Goal: Task Accomplishment & Management: Manage account settings

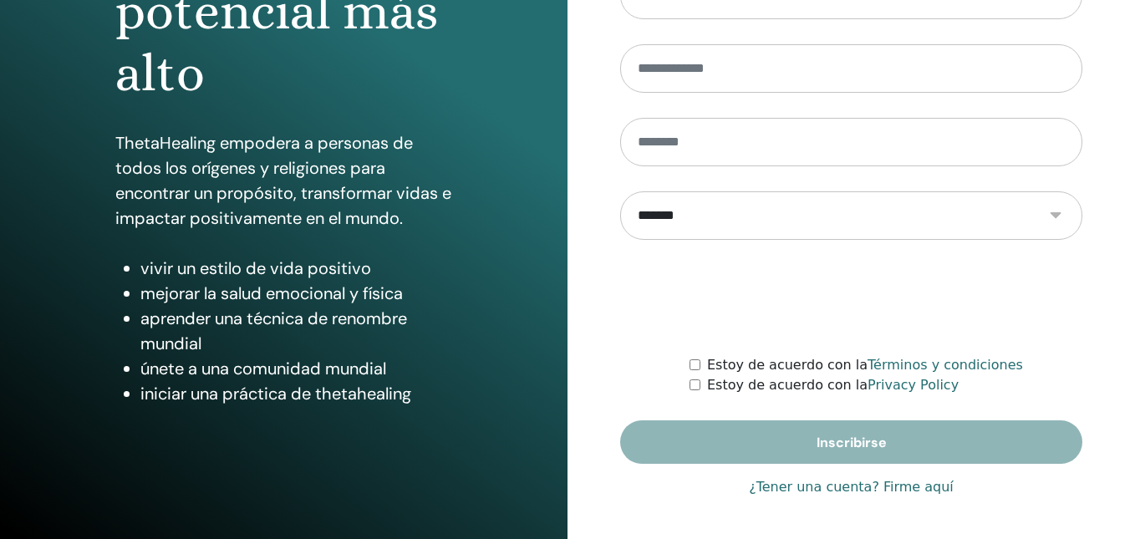
click at [803, 486] on link "¿Tener una cuenta? Firme aquí" at bounding box center [851, 487] width 205 height 20
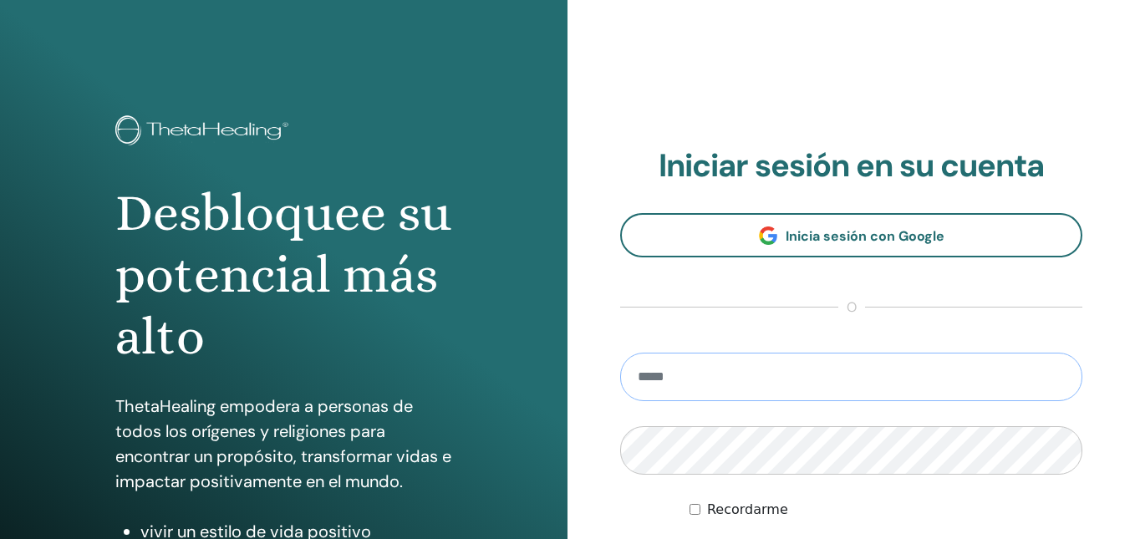
click at [704, 374] on input "email" at bounding box center [851, 377] width 462 height 48
type input "**********"
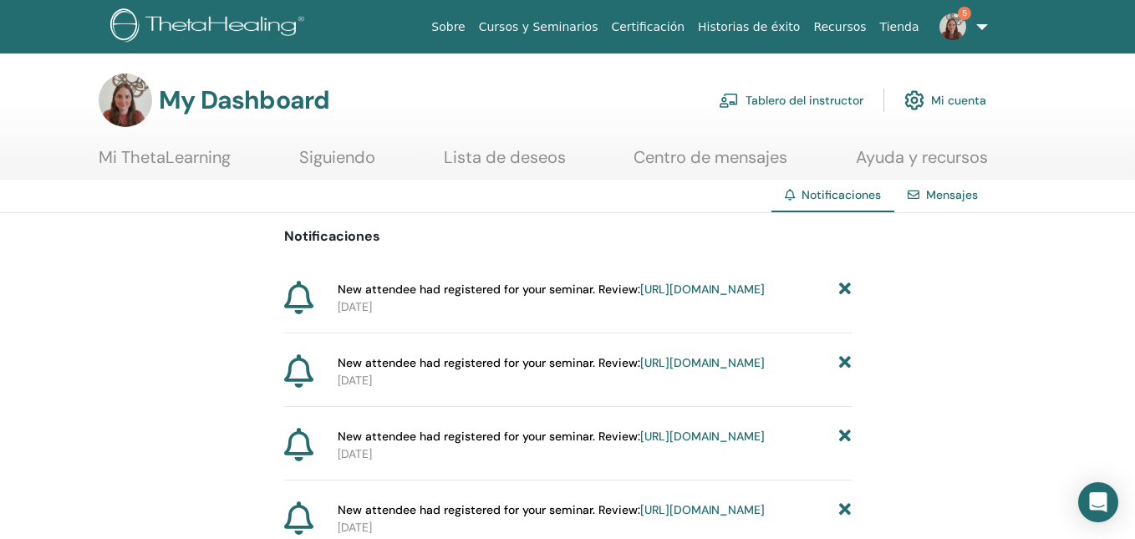
click at [718, 297] on link "[URL][DOMAIN_NAME]" at bounding box center [702, 289] width 125 height 15
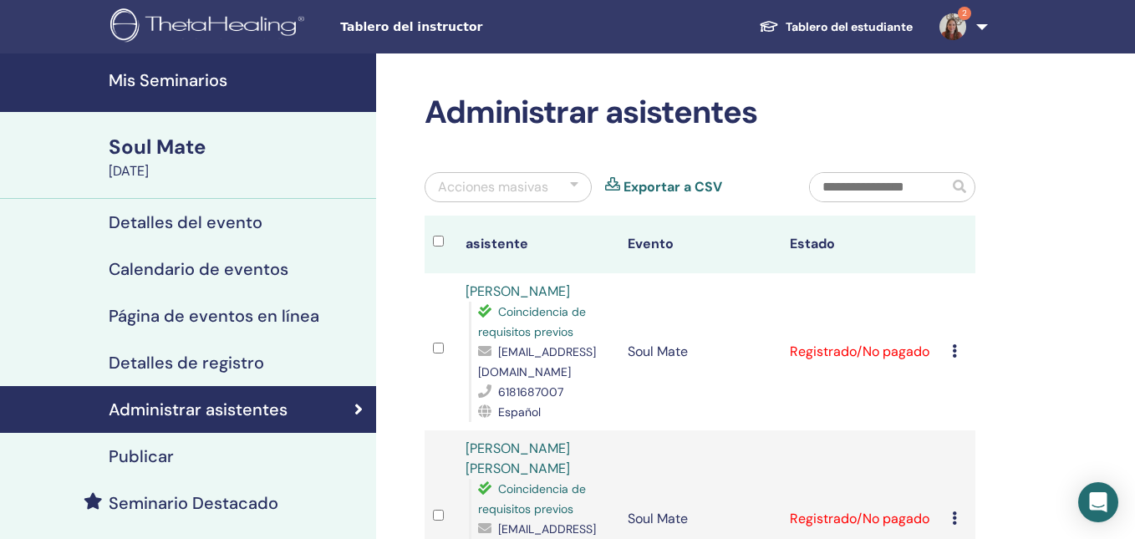
click at [955, 25] on img at bounding box center [953, 26] width 27 height 27
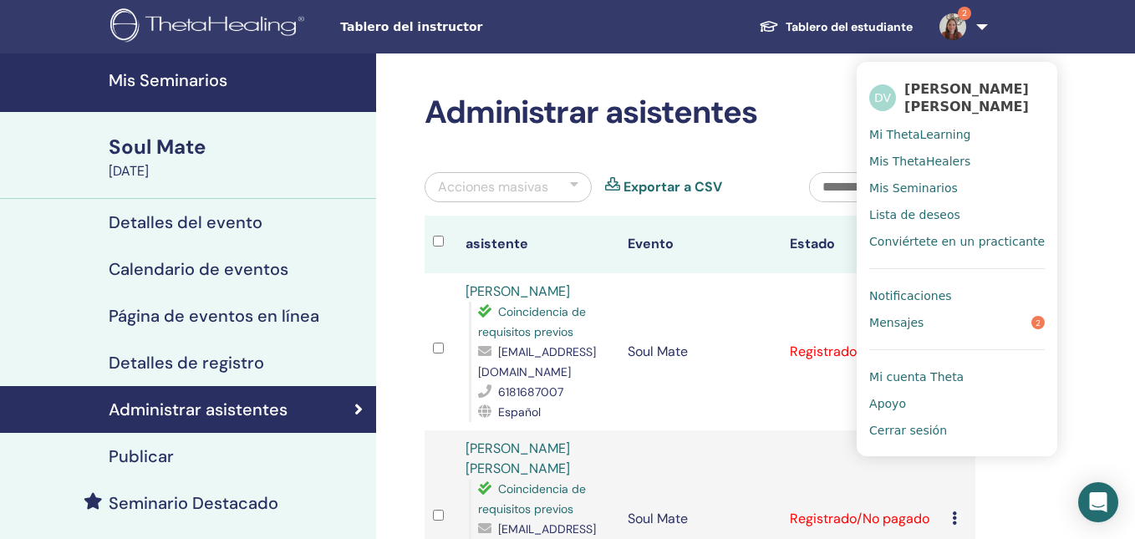
click at [925, 297] on span "Notificaciones" at bounding box center [910, 295] width 82 height 15
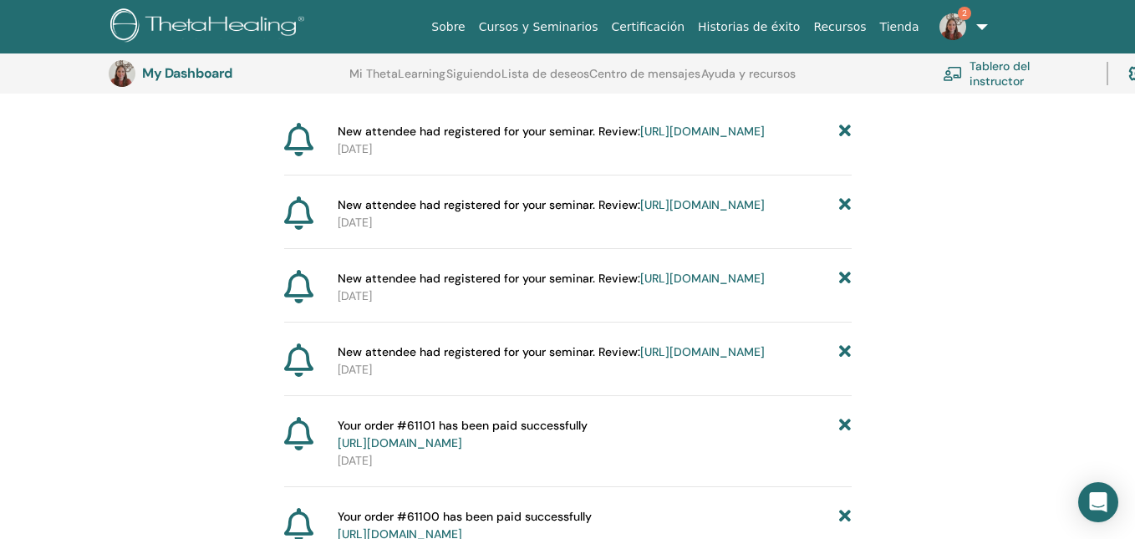
scroll to position [201, 0]
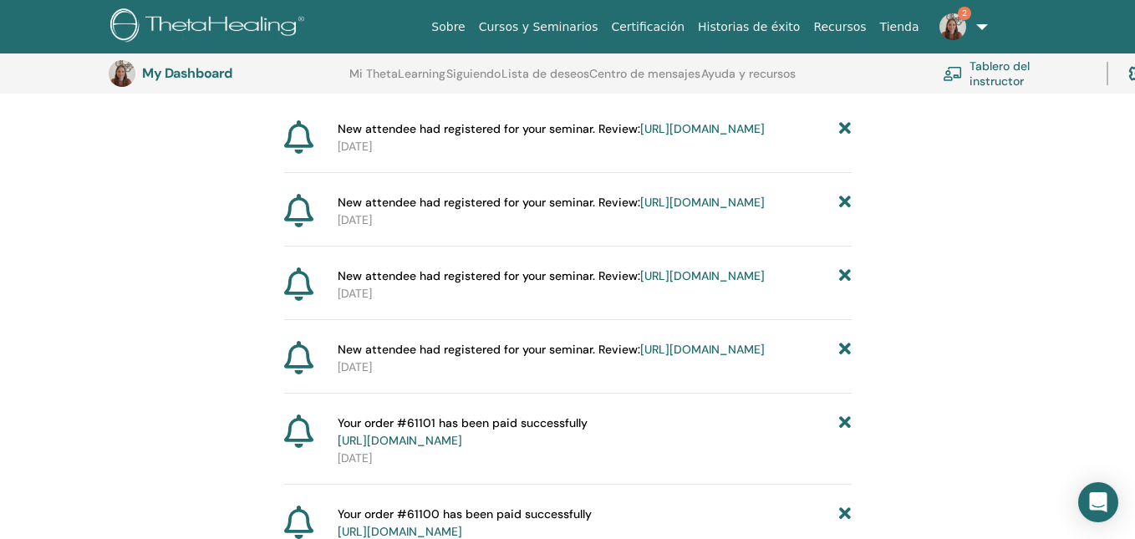
click at [712, 283] on link "https://member.thetahealing.com/instructor/seminar/374233/attendees" at bounding box center [702, 275] width 125 height 15
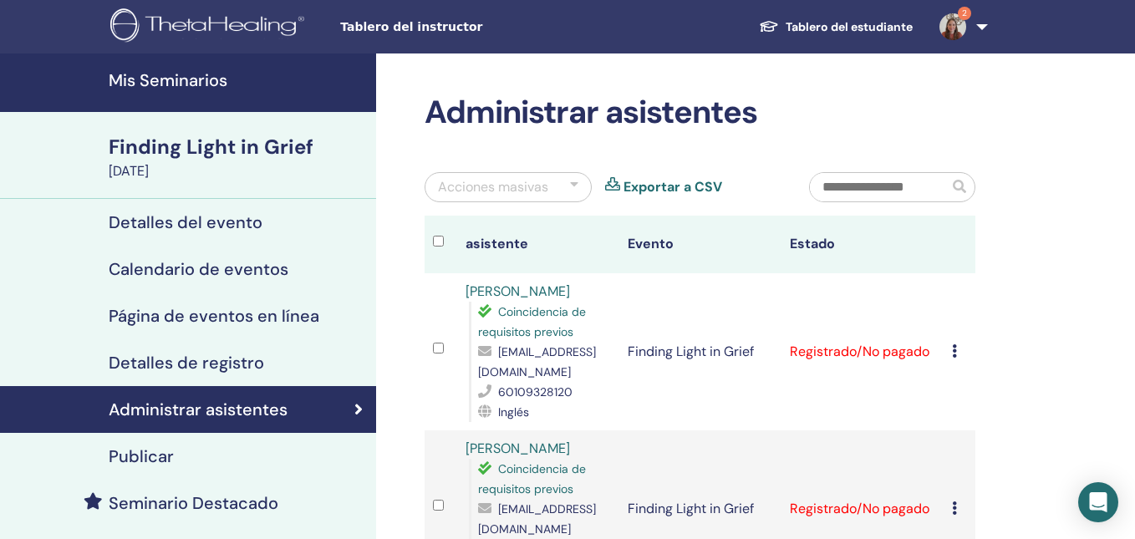
click at [957, 32] on img at bounding box center [953, 26] width 27 height 27
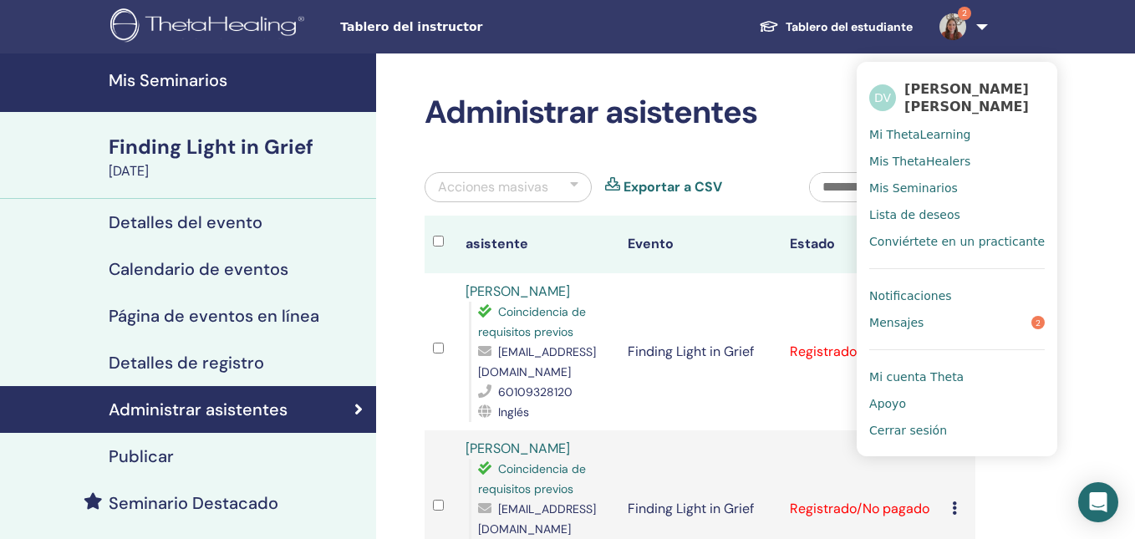
click at [957, 291] on link "Notificaciones" at bounding box center [957, 296] width 176 height 27
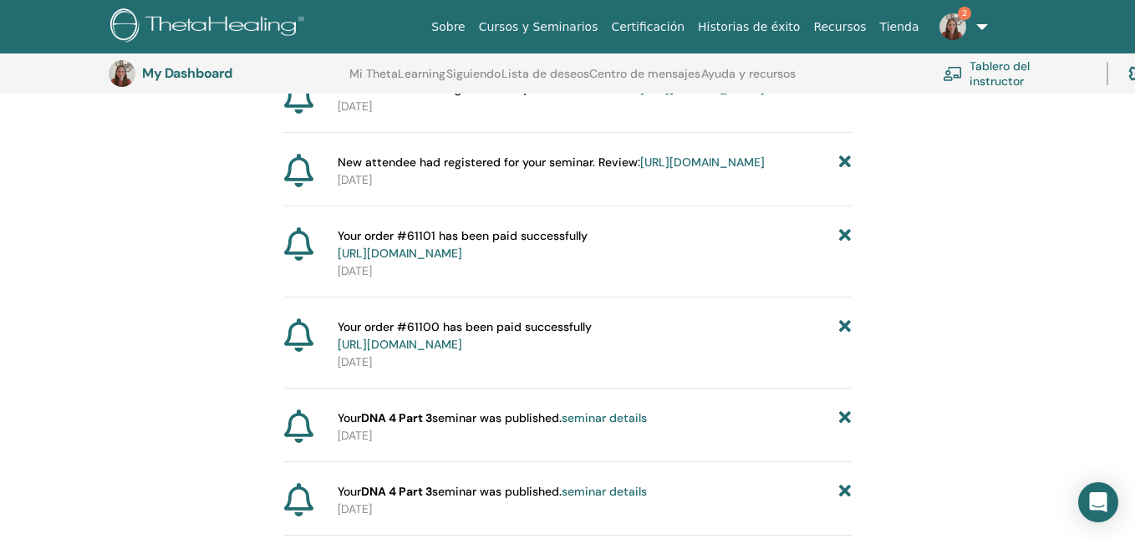
scroll to position [395, 0]
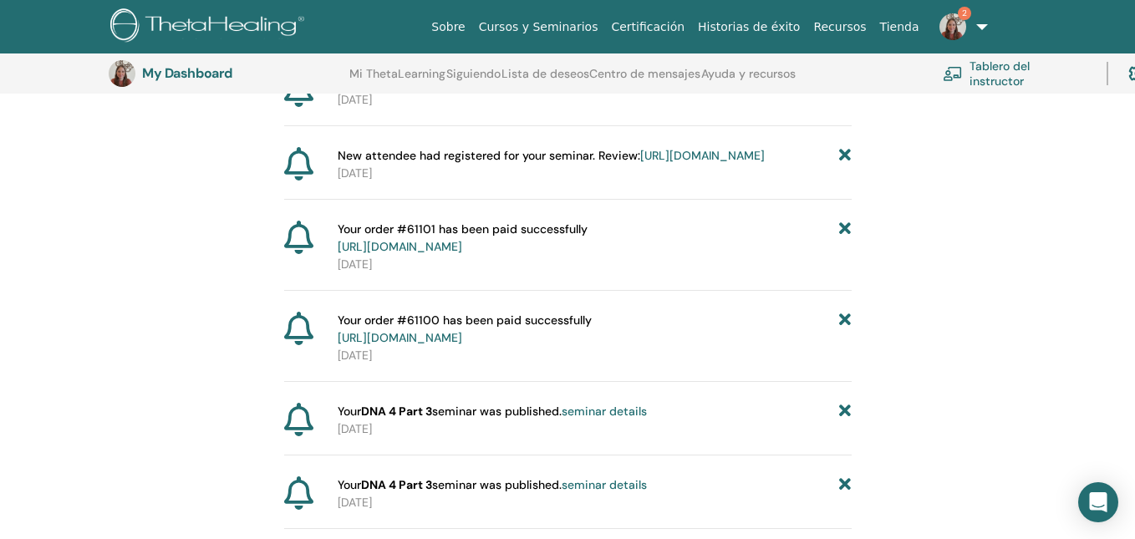
click at [715, 163] on link "https://member.thetahealing.com/instructor/seminar/374233/attendees" at bounding box center [702, 155] width 125 height 15
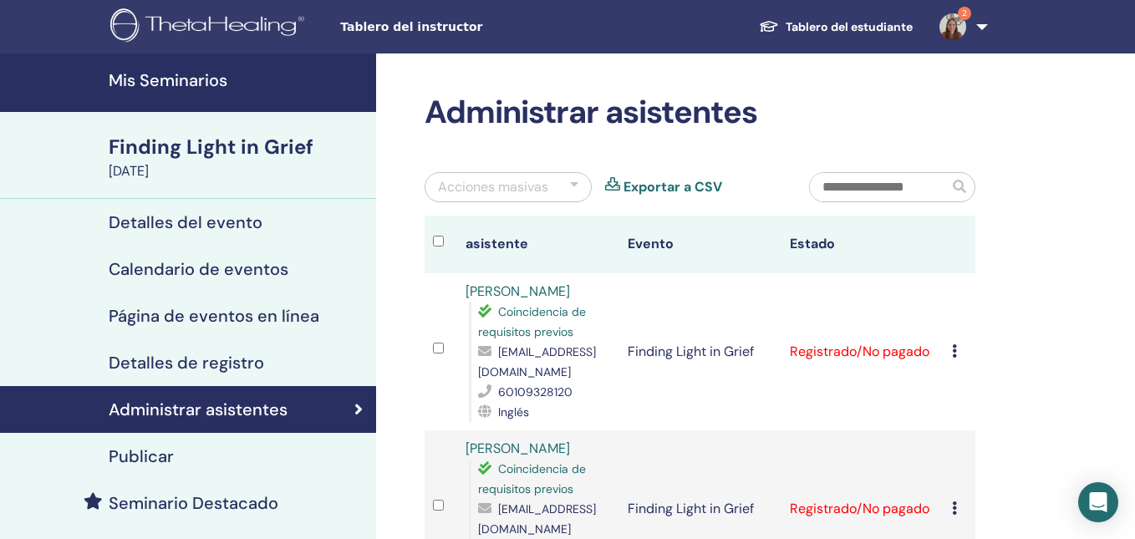
click at [153, 78] on h4 "Mis Seminarios" at bounding box center [237, 80] width 257 height 20
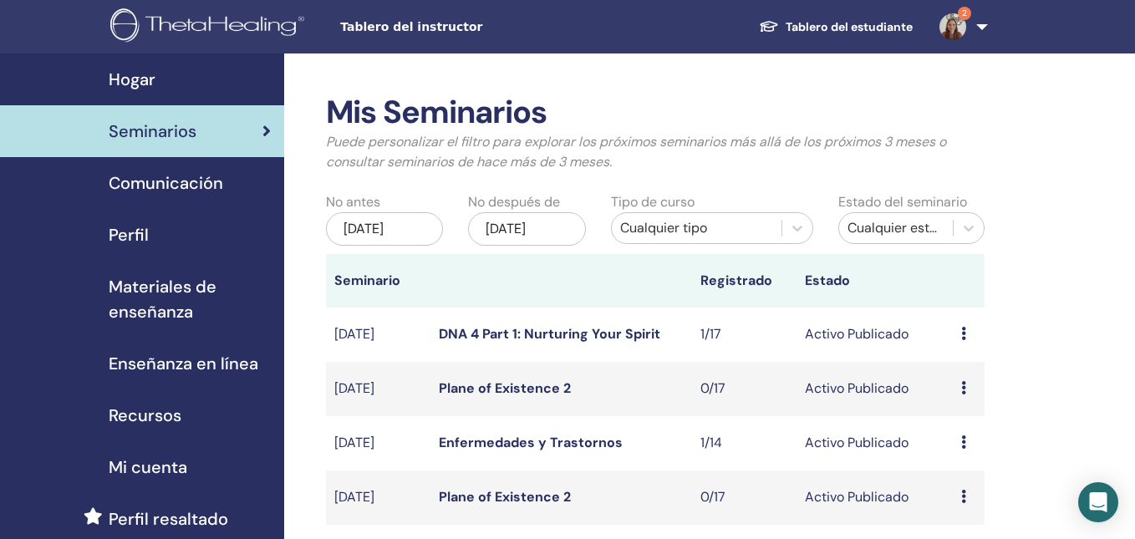
click at [954, 29] on img at bounding box center [953, 26] width 27 height 27
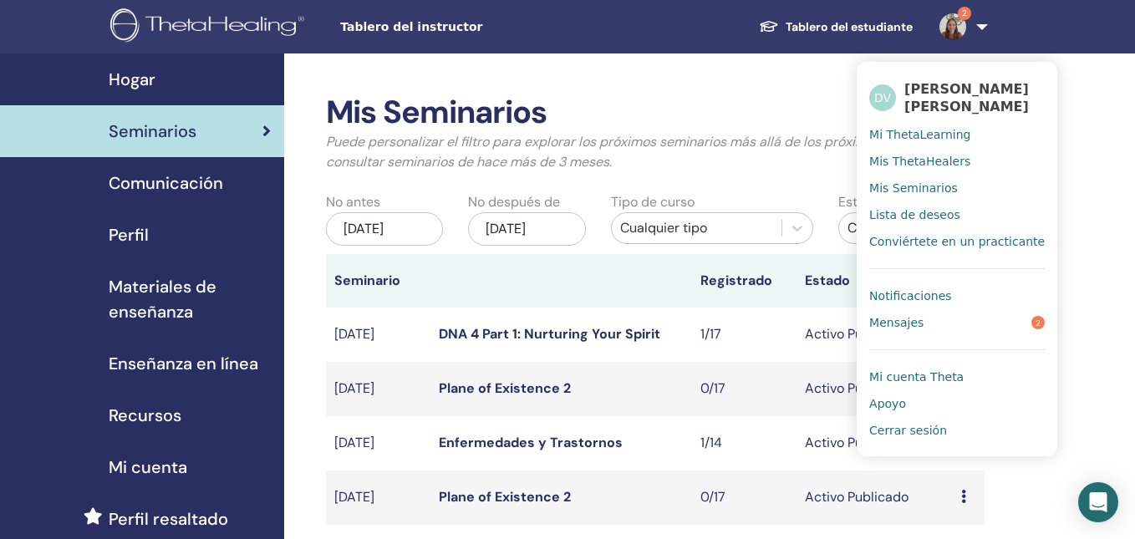
click at [939, 302] on span "Notificaciones" at bounding box center [910, 295] width 82 height 15
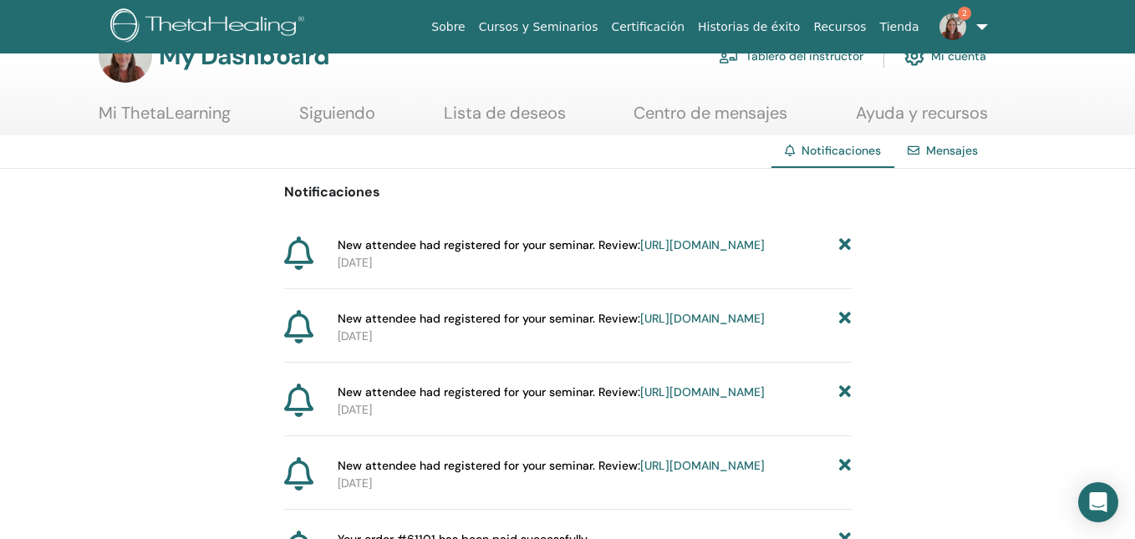
scroll to position [49, 0]
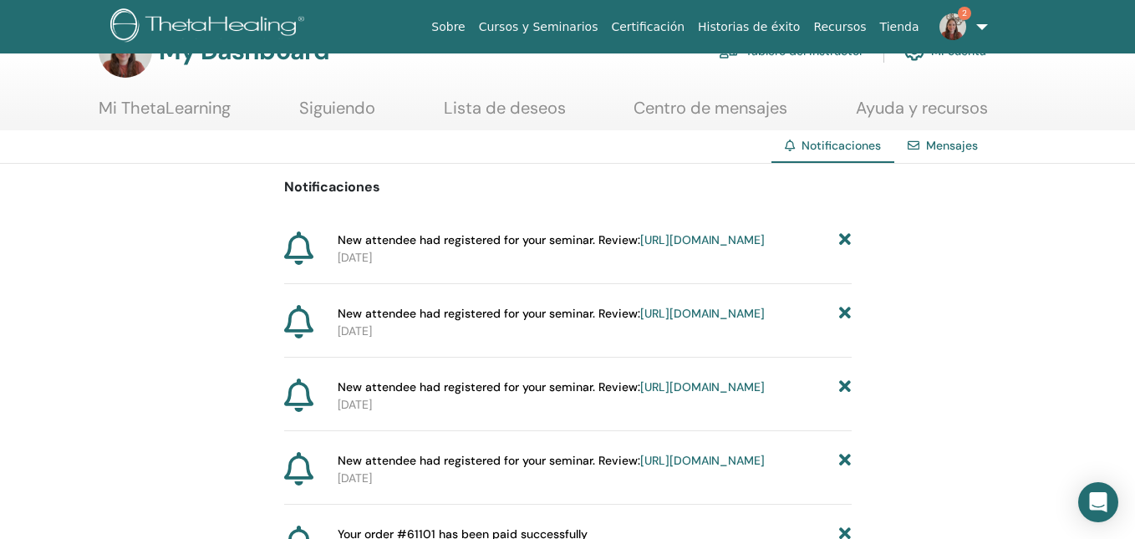
click at [699, 247] on link "https://member.thetahealing.com/instructor/seminar/360427/attendees" at bounding box center [702, 239] width 125 height 15
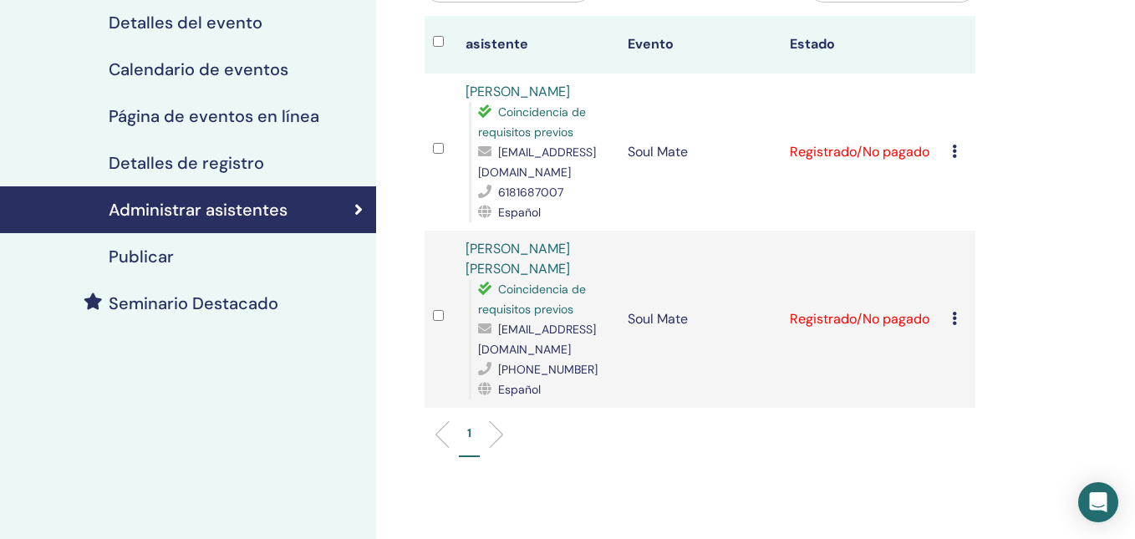
scroll to position [202, 0]
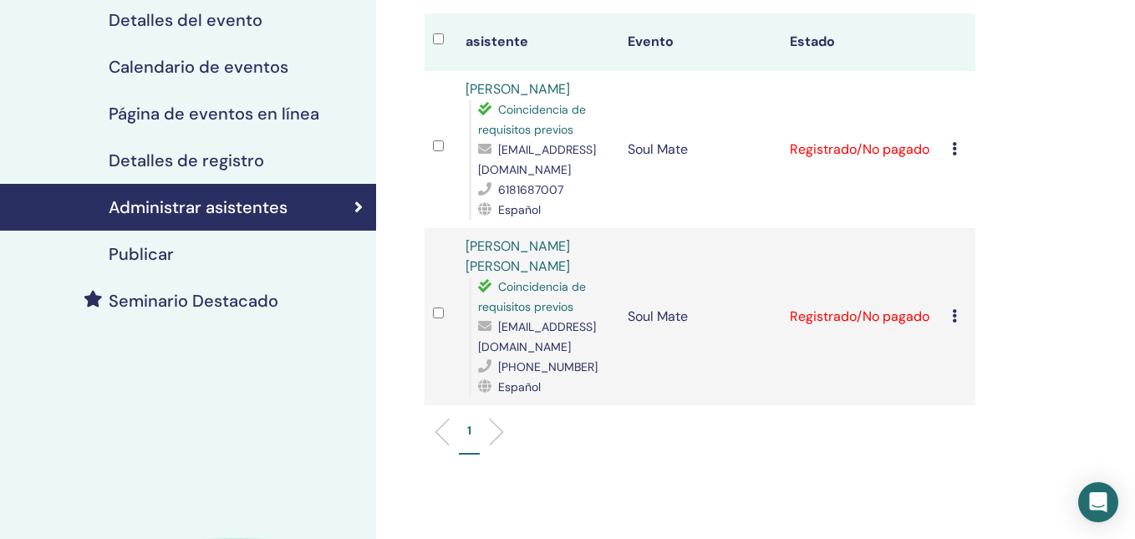
click at [955, 156] on div "Cancelar registro No autocertificar Marcar como pagado Marcar como no pagado Ma…" at bounding box center [960, 150] width 16 height 20
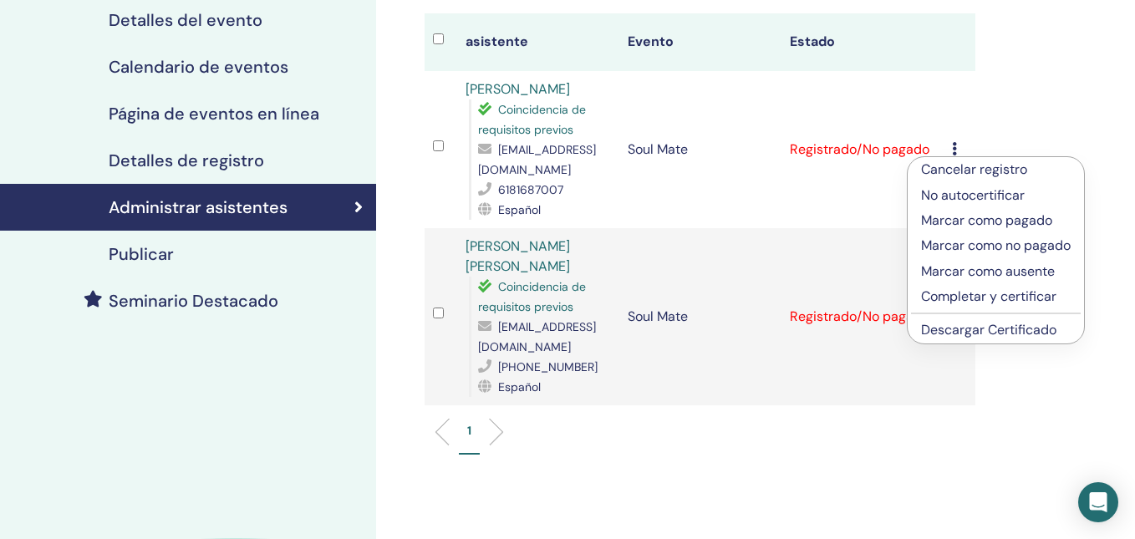
click at [958, 225] on p "Marcar como pagado" at bounding box center [996, 221] width 150 height 20
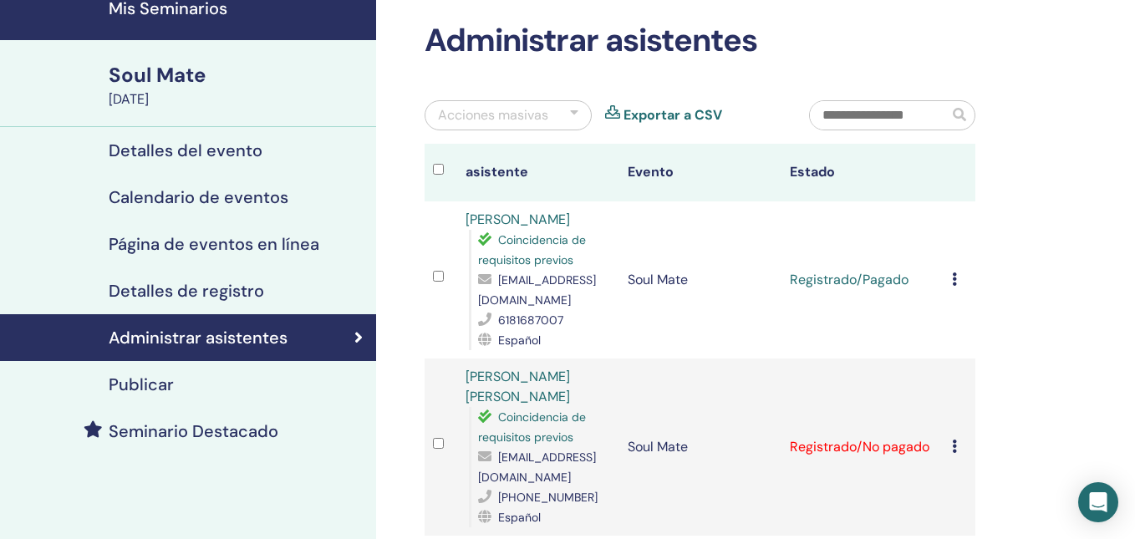
scroll to position [128, 0]
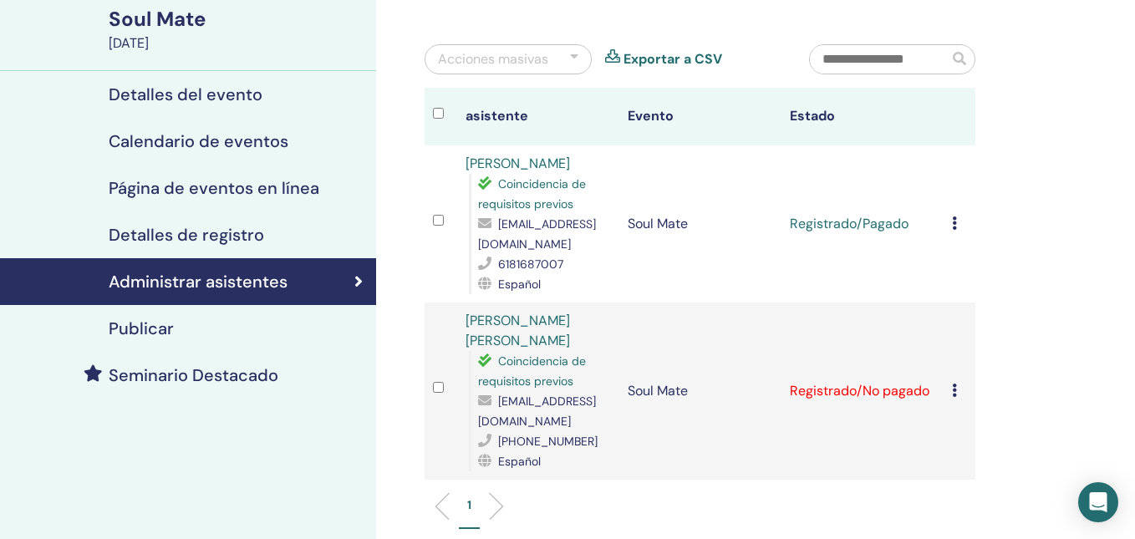
click at [956, 395] on div "Cancelar registro No autocertificar Marcar como pagado Marcar como no pagado Ma…" at bounding box center [960, 391] width 16 height 20
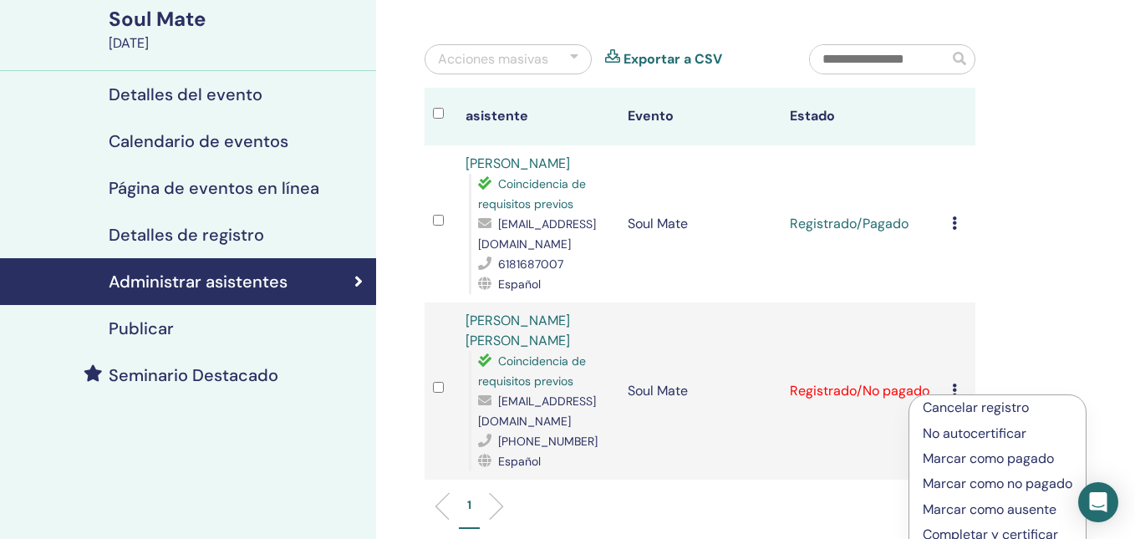
click at [959, 461] on p "Marcar como pagado" at bounding box center [998, 459] width 150 height 20
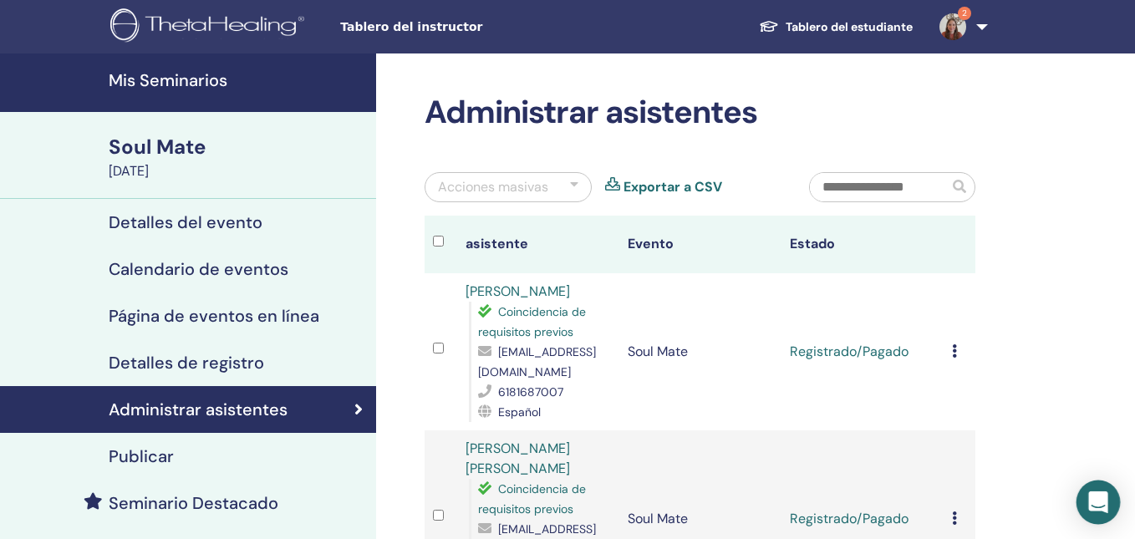
click at [1109, 505] on div "Open Intercom Messenger" at bounding box center [1099, 503] width 44 height 44
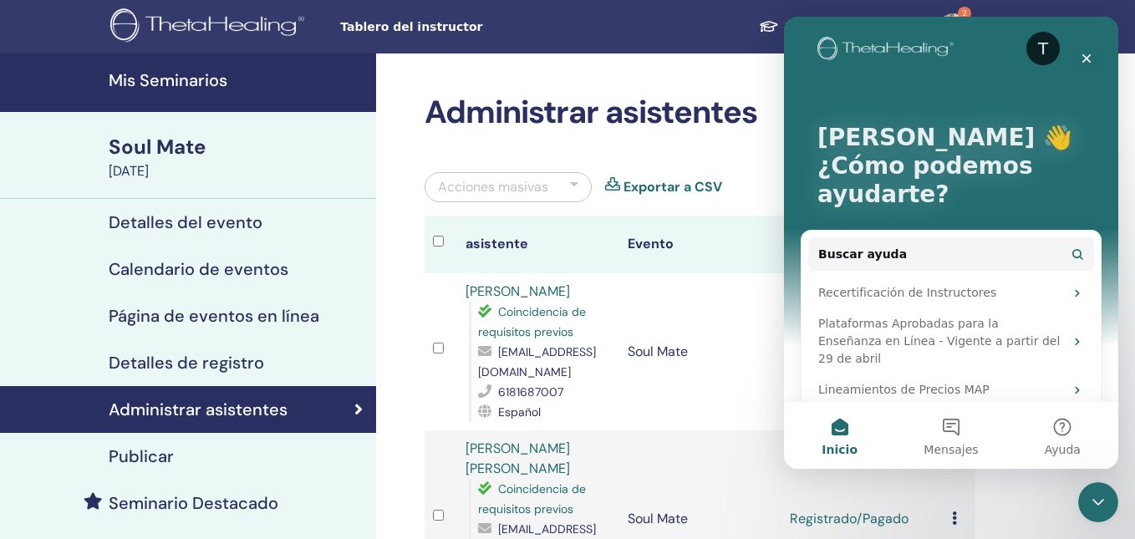
scroll to position [18, 0]
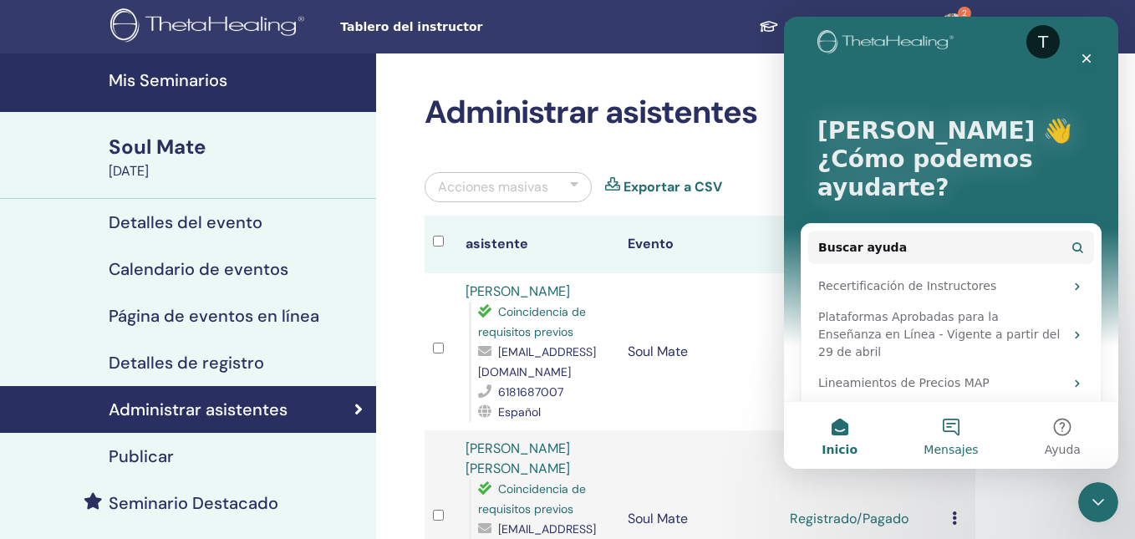
click at [959, 424] on button "Mensajes" at bounding box center [950, 435] width 111 height 67
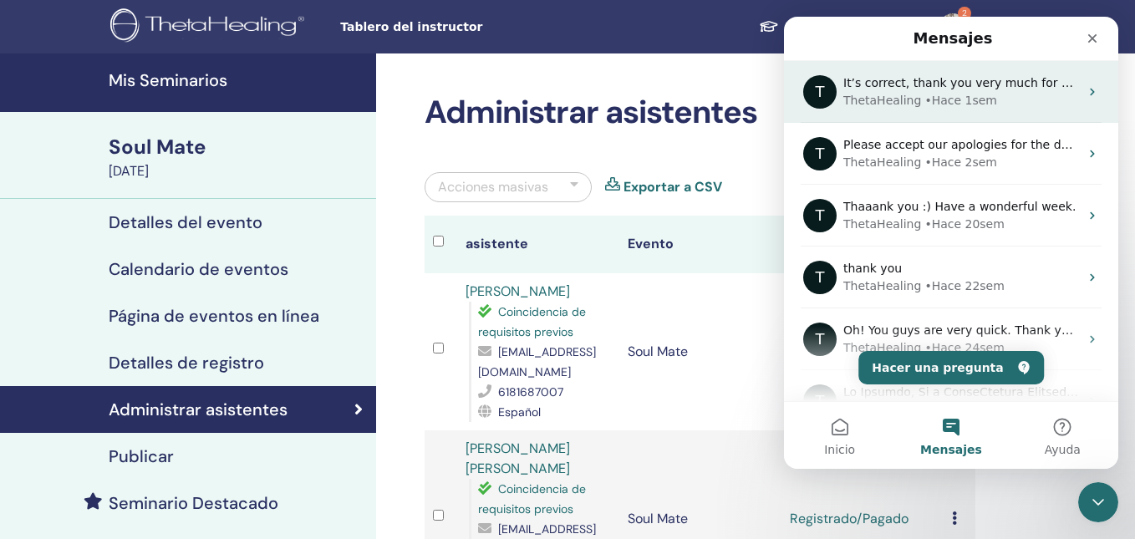
click at [914, 102] on div "ThetaHealing" at bounding box center [882, 101] width 78 height 18
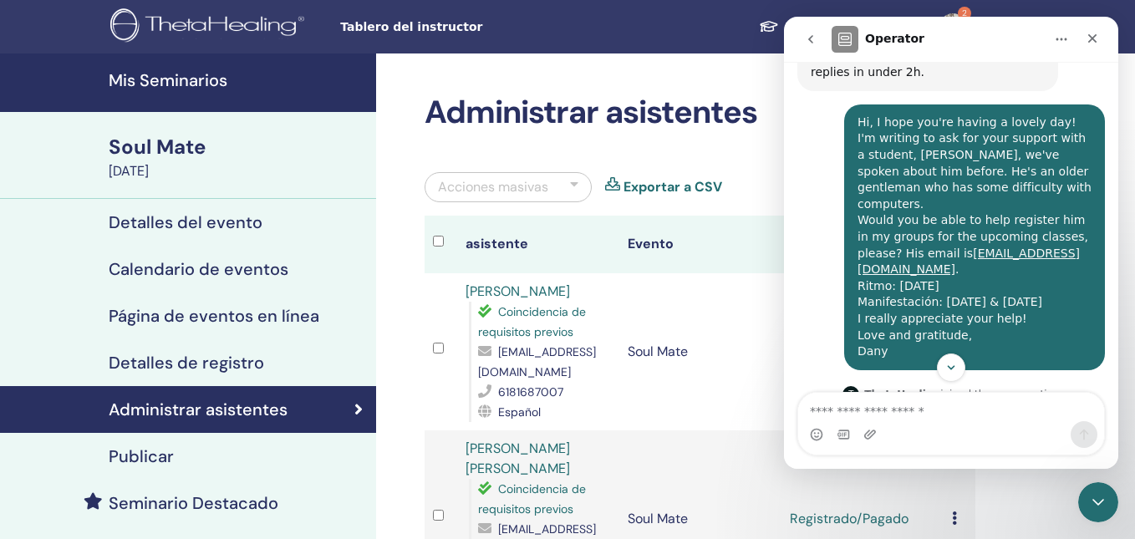
scroll to position [848, 0]
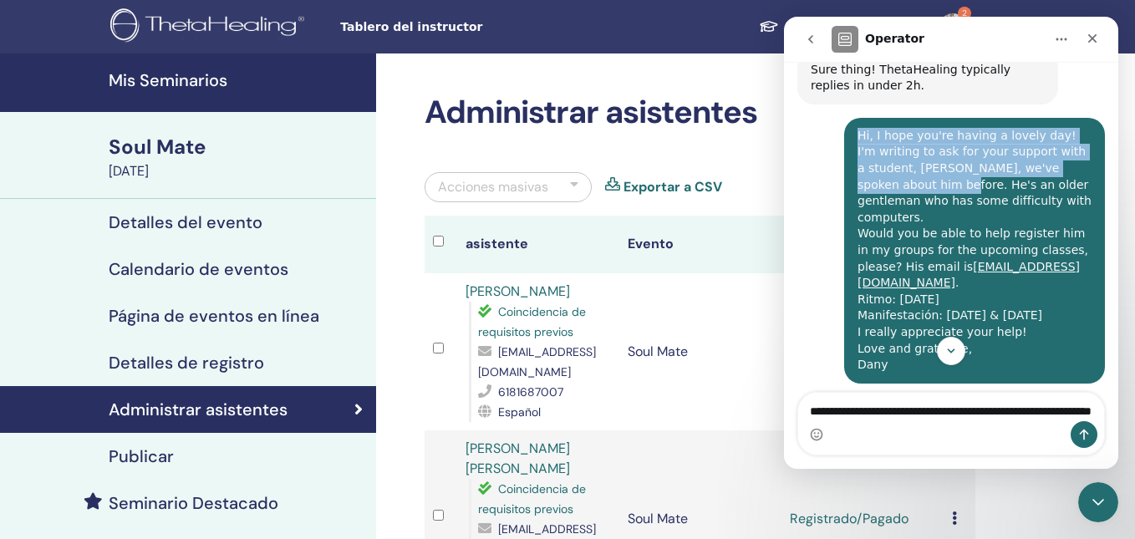
drag, startPoint x: 858, startPoint y: 103, endPoint x: 891, endPoint y: 155, distance: 61.9
click at [891, 155] on div "Hi, I hope you're having a lovely day! I'm writing to ask for your support with…" at bounding box center [975, 251] width 234 height 246
copy div "Hi, I hope you're having a lovely day! I'm writing to ask for your support with…"
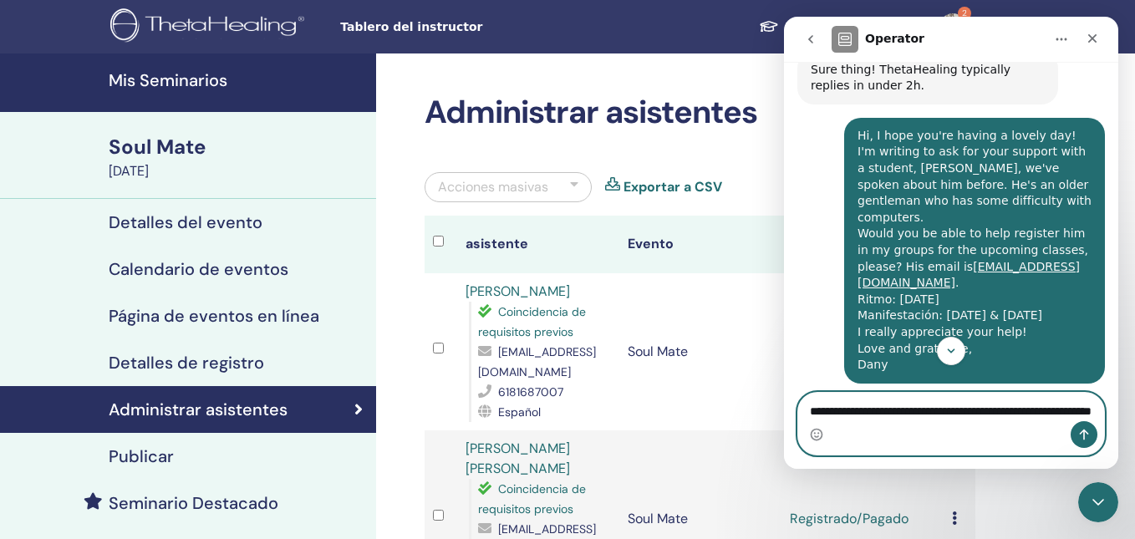
click at [810, 395] on textarea "**********" at bounding box center [951, 415] width 306 height 45
paste textarea "**********"
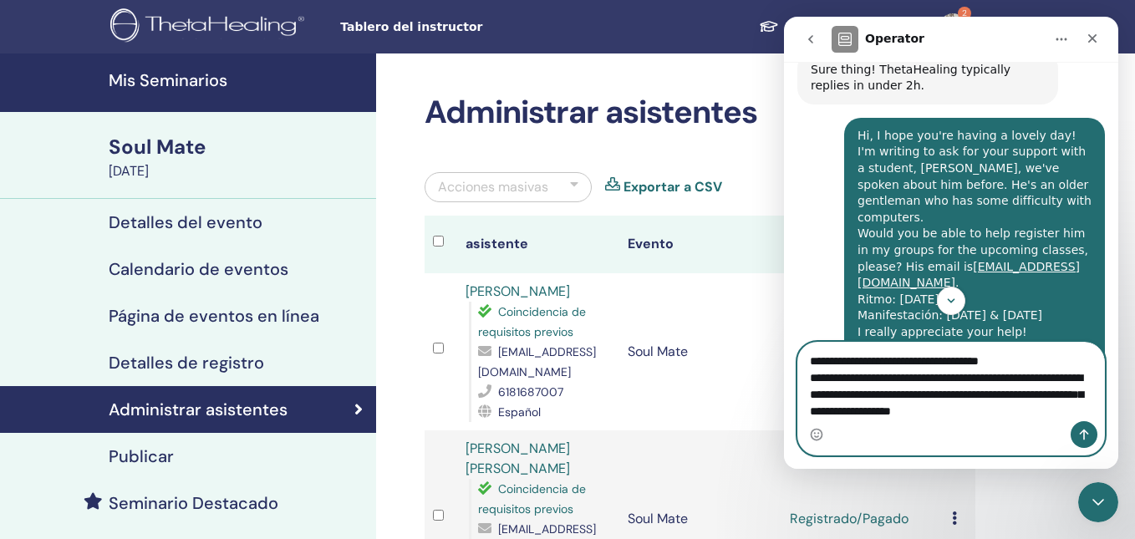
click at [869, 363] on textarea "**********" at bounding box center [951, 390] width 306 height 95
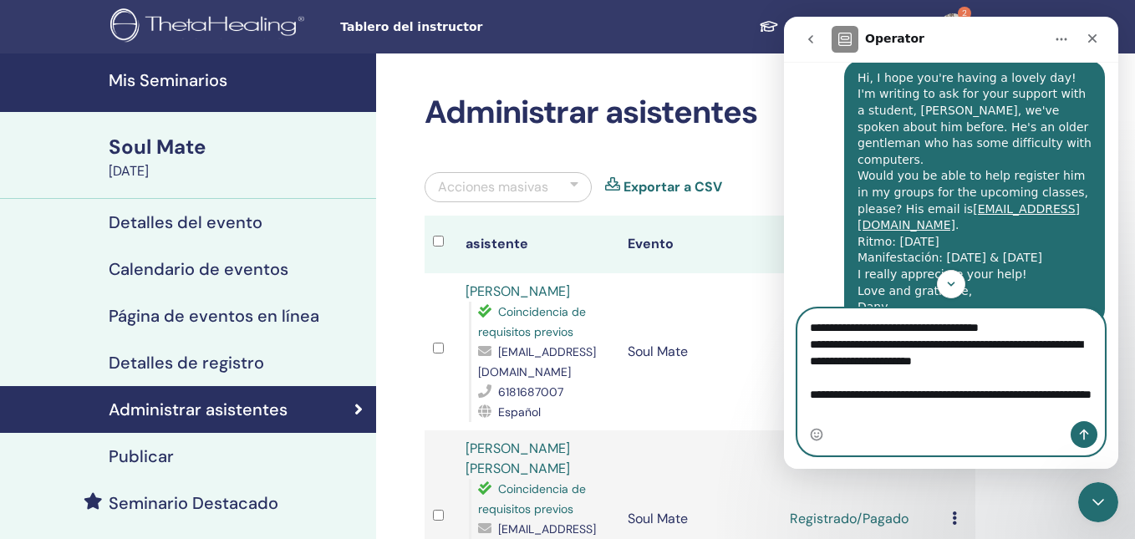
scroll to position [909, 0]
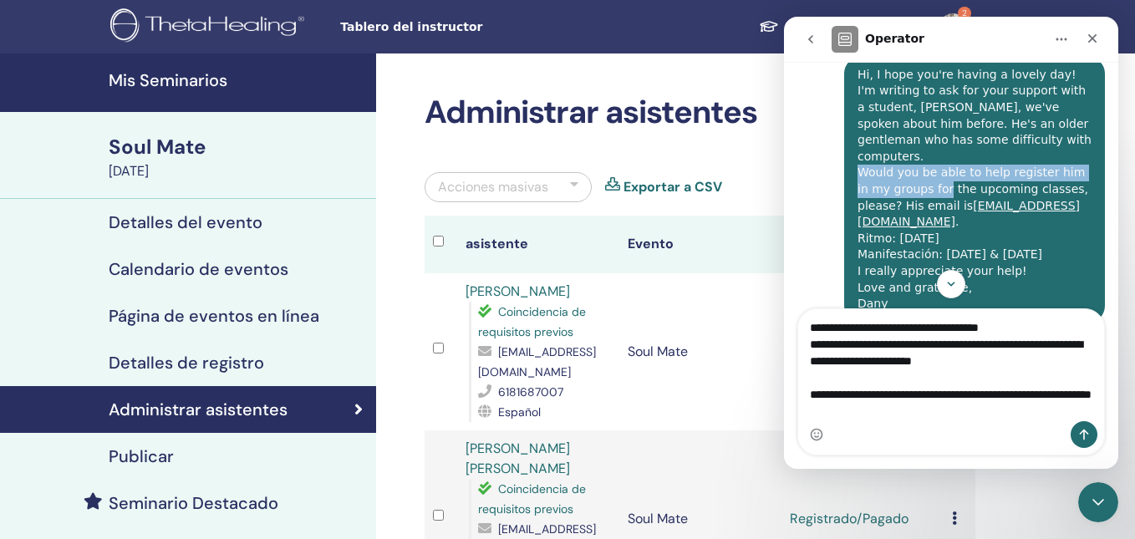
drag, startPoint x: 859, startPoint y: 123, endPoint x: 934, endPoint y: 133, distance: 75.1
click at [934, 133] on div "Hi, I hope you're having a lovely day! I'm writing to ask for your support with…" at bounding box center [975, 190] width 234 height 246
copy div "Would you be able to help register him in my groups for"
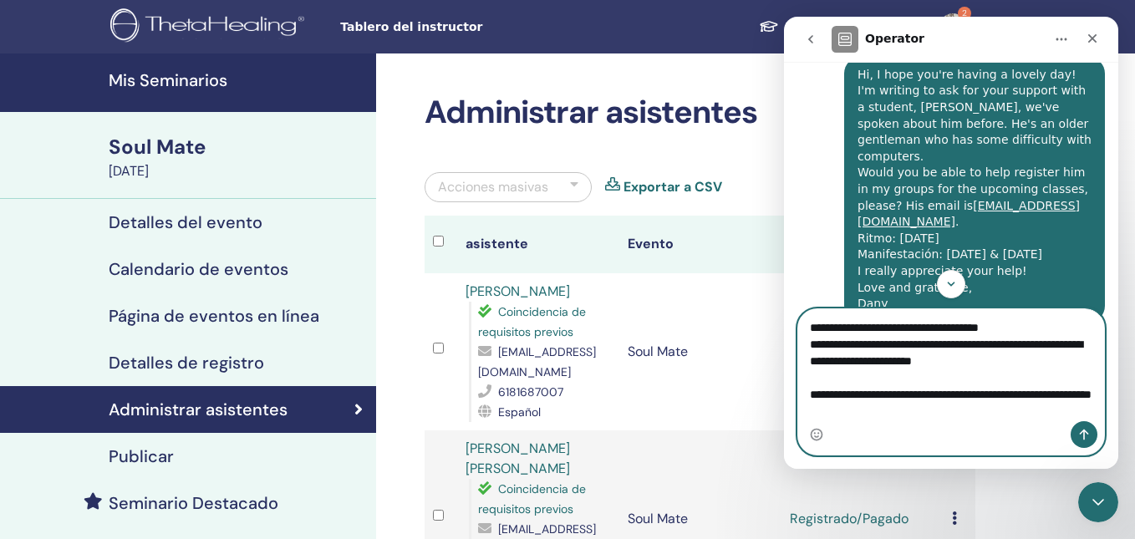
click at [832, 377] on textarea "**********" at bounding box center [951, 365] width 306 height 112
paste textarea "**********"
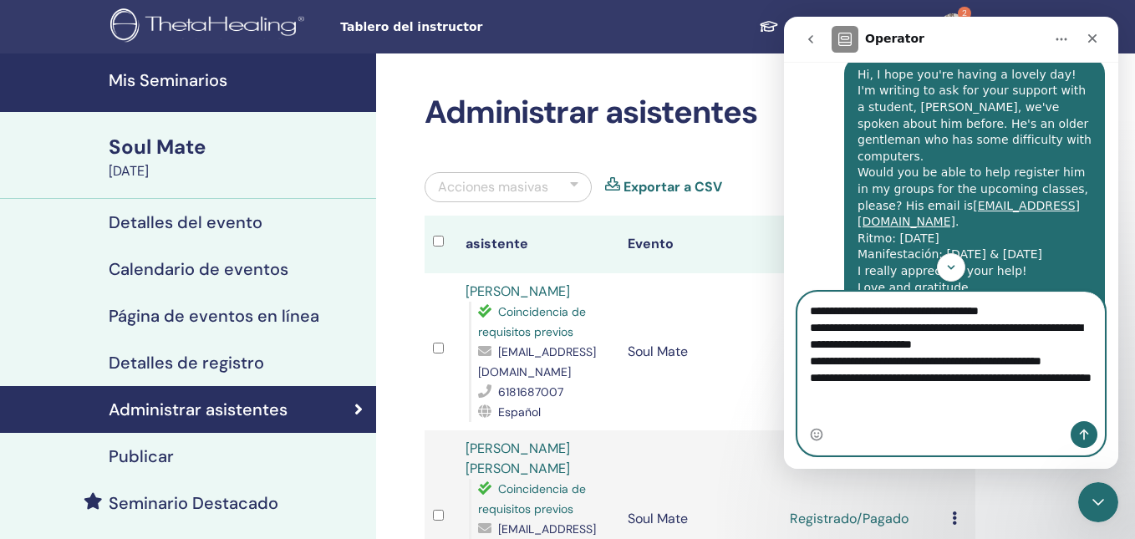
click at [808, 362] on textarea "**********" at bounding box center [951, 357] width 306 height 129
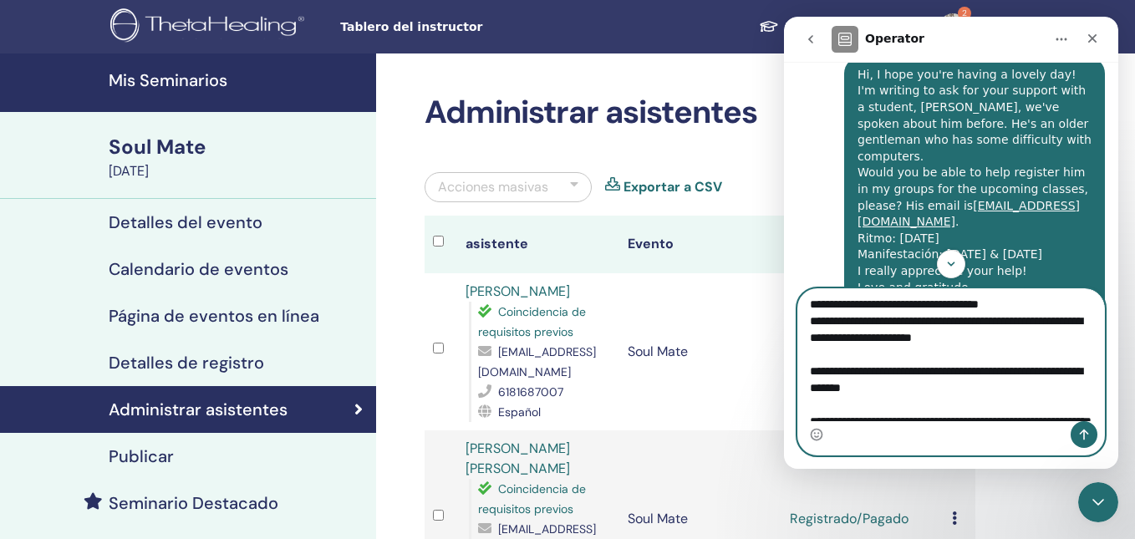
scroll to position [0, 0]
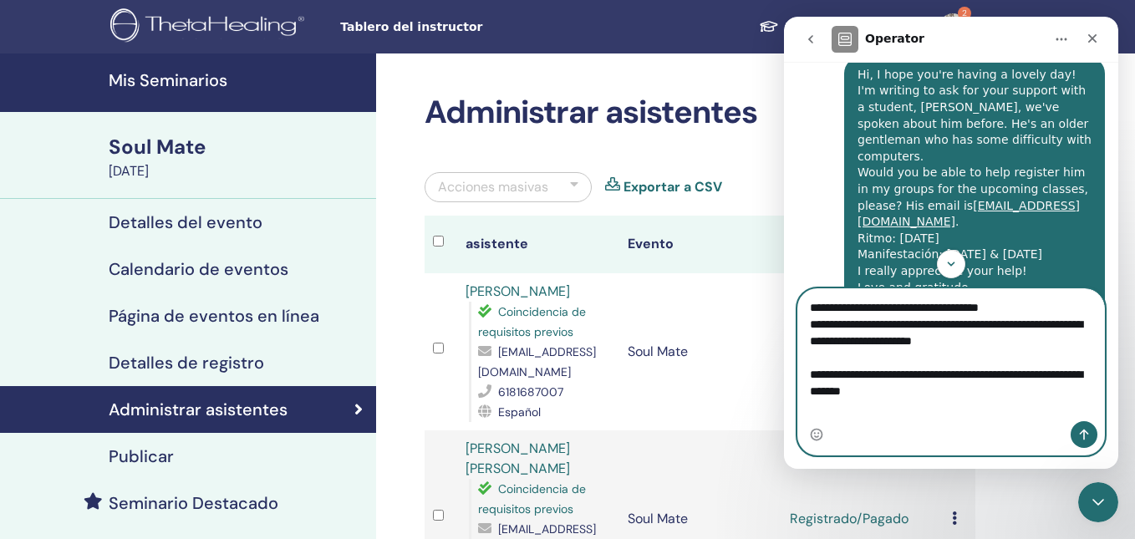
click at [1058, 327] on textarea "**********" at bounding box center [951, 355] width 306 height 132
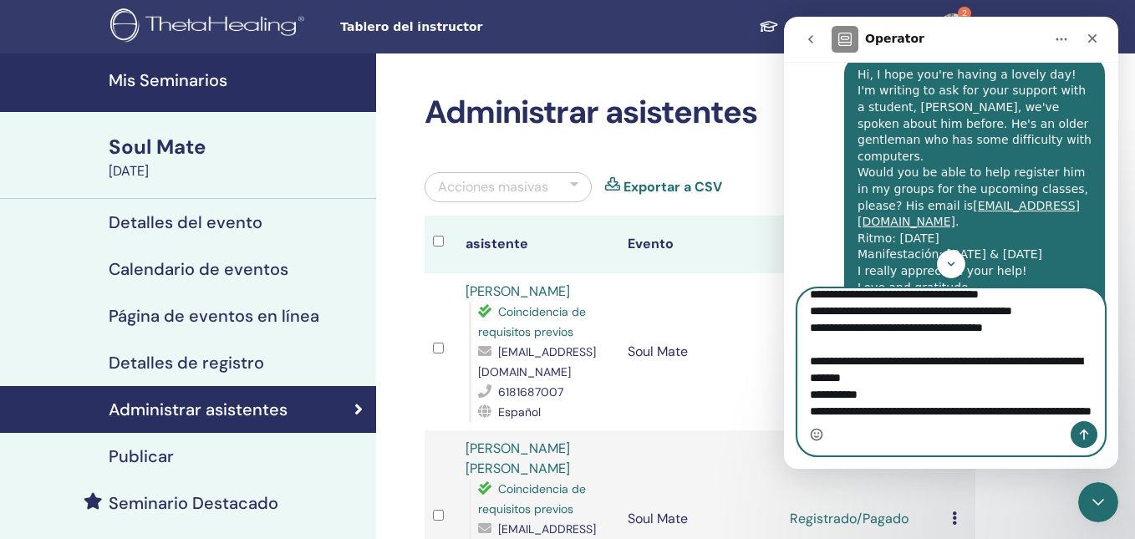
click at [816, 438] on icon "Selector de emoji" at bounding box center [816, 434] width 13 height 13
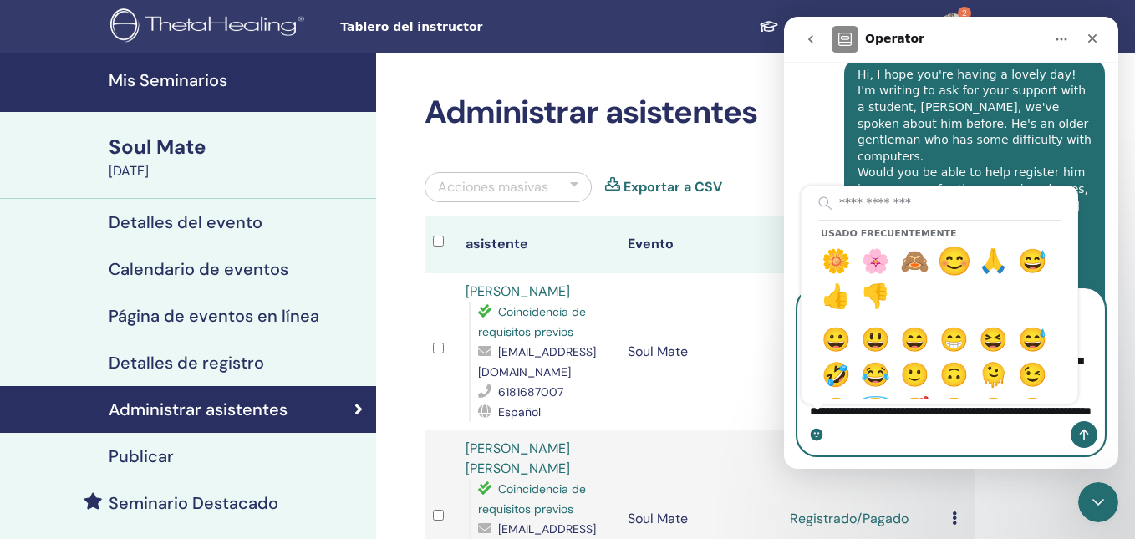
type textarea "**********"
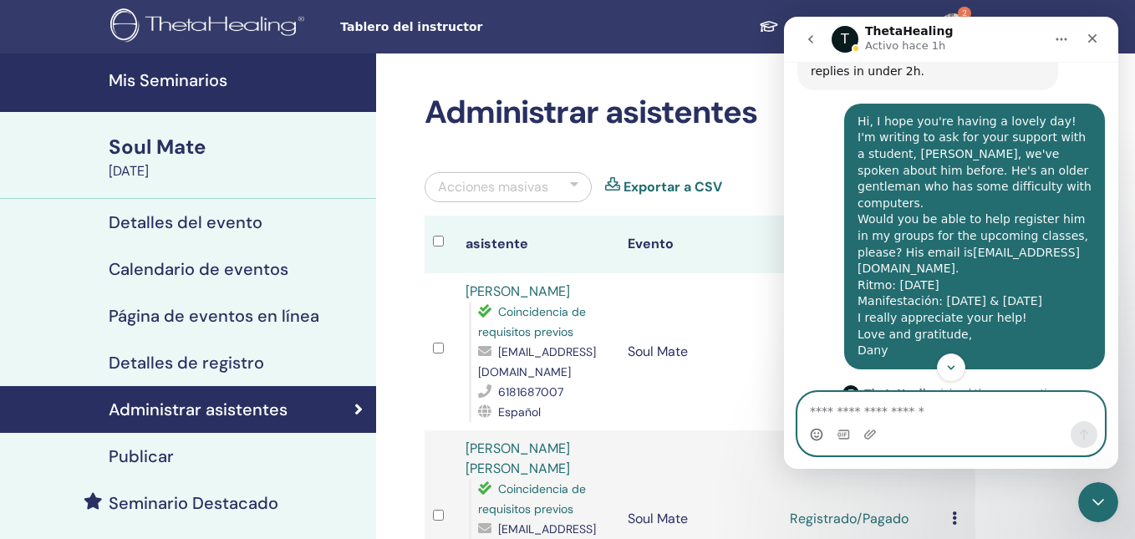
scroll to position [884, 0]
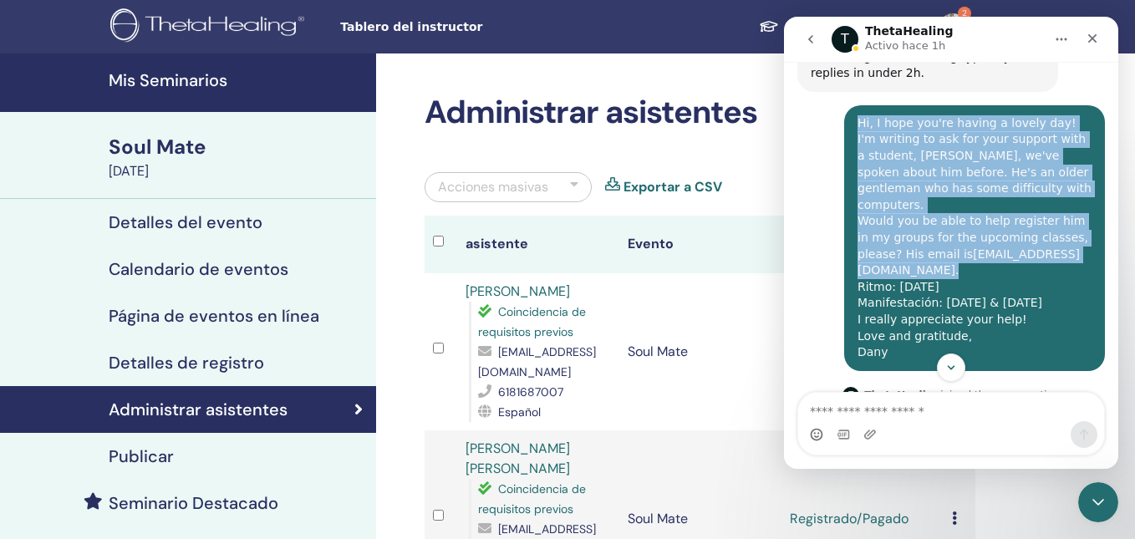
drag, startPoint x: 989, startPoint y: 223, endPoint x: 857, endPoint y: 228, distance: 132.2
click at [858, 228] on div "Hi, I hope you're having a lovely day! I'm writing to ask for your support with…" at bounding box center [975, 238] width 234 height 246
click at [991, 216] on div "Hi, I hope you're having a lovely day! I'm writing to ask for your support with…" at bounding box center [975, 238] width 234 height 246
drag, startPoint x: 984, startPoint y: 222, endPoint x: 857, endPoint y: 226, distance: 127.1
click at [858, 226] on div "Hi, I hope you're having a lovely day! I'm writing to ask for your support with…" at bounding box center [975, 238] width 234 height 246
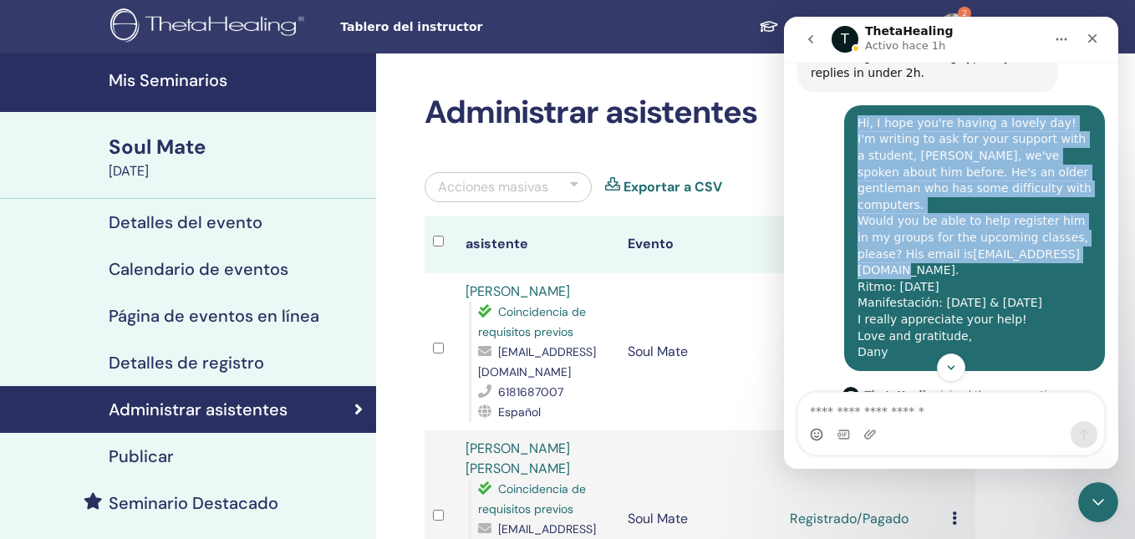
click at [858, 247] on link "jfelixpelayo@gmail.com" at bounding box center [969, 262] width 222 height 30
drag, startPoint x: 856, startPoint y: 224, endPoint x: 1007, endPoint y: 221, distance: 151.3
click at [1007, 221] on div "Hi, I hope you're having a lovely day! I'm writing to ask for your support with…" at bounding box center [974, 238] width 261 height 266
click at [1007, 221] on div "Hi, I hope you're having a lovely day! I'm writing to ask for your support with…" at bounding box center [975, 238] width 234 height 246
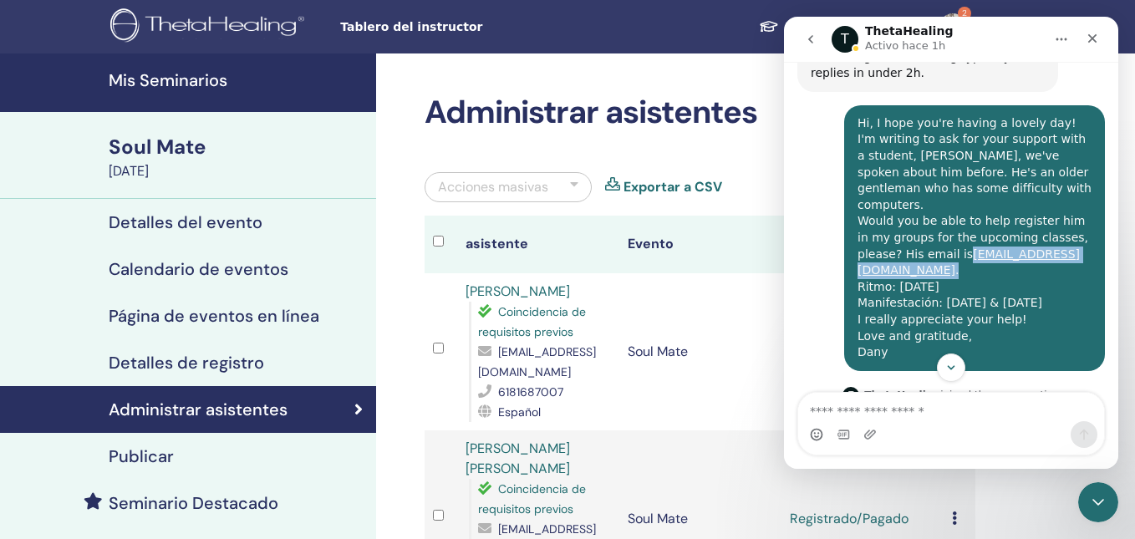
drag, startPoint x: 996, startPoint y: 221, endPoint x: 858, endPoint y: 229, distance: 138.2
click at [858, 229] on div "Hi, I hope you're having a lovely day! I'm writing to ask for your support with…" at bounding box center [975, 238] width 234 height 246
copy div "jfelixpelayo@gmail.com ."
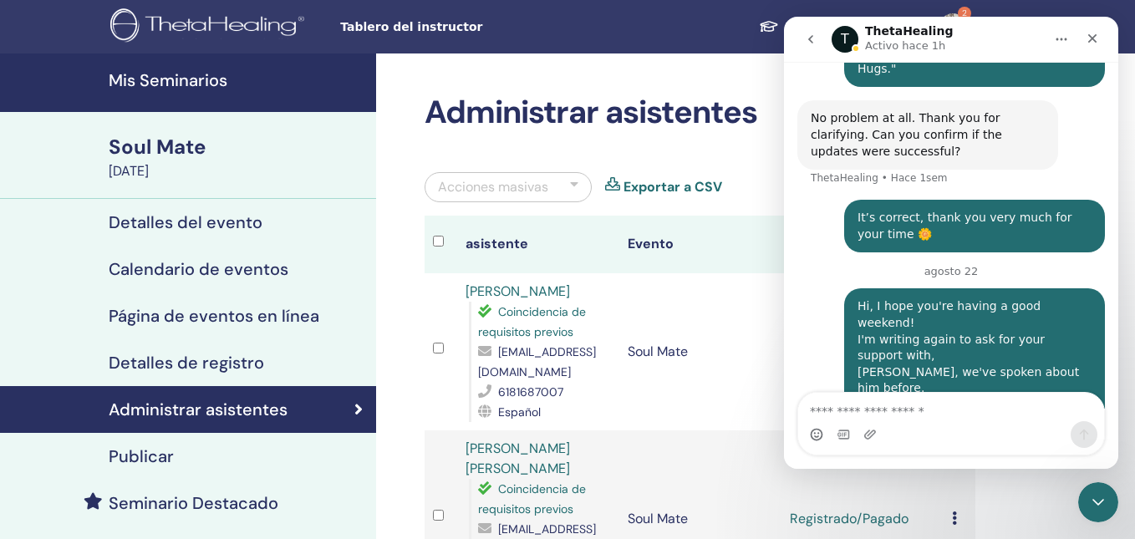
scroll to position [1688, 0]
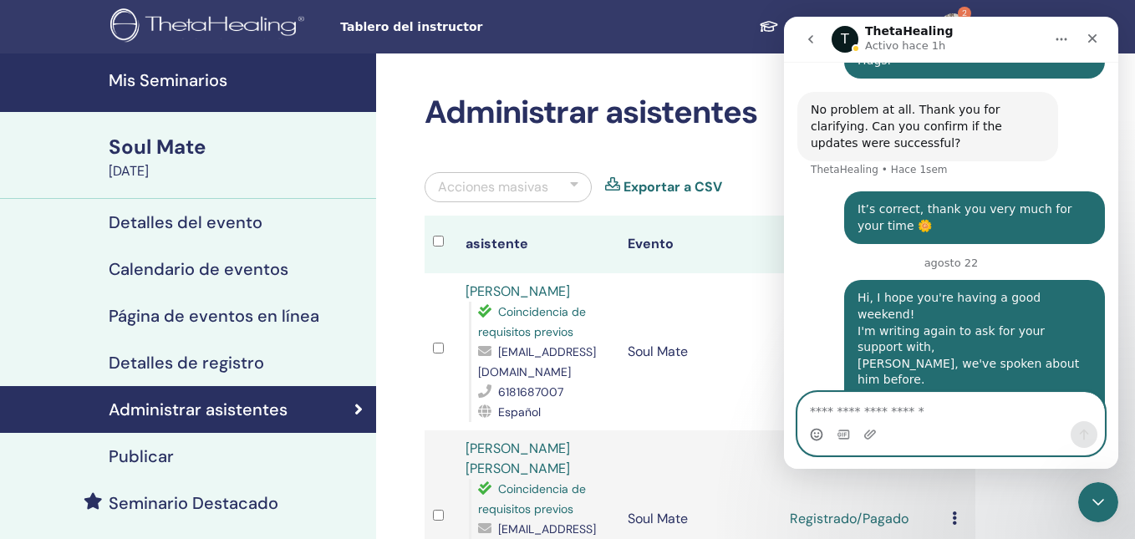
click at [904, 411] on textarea "Escribe un mensaje..." at bounding box center [951, 407] width 306 height 28
paste textarea "**********"
type textarea "**********"
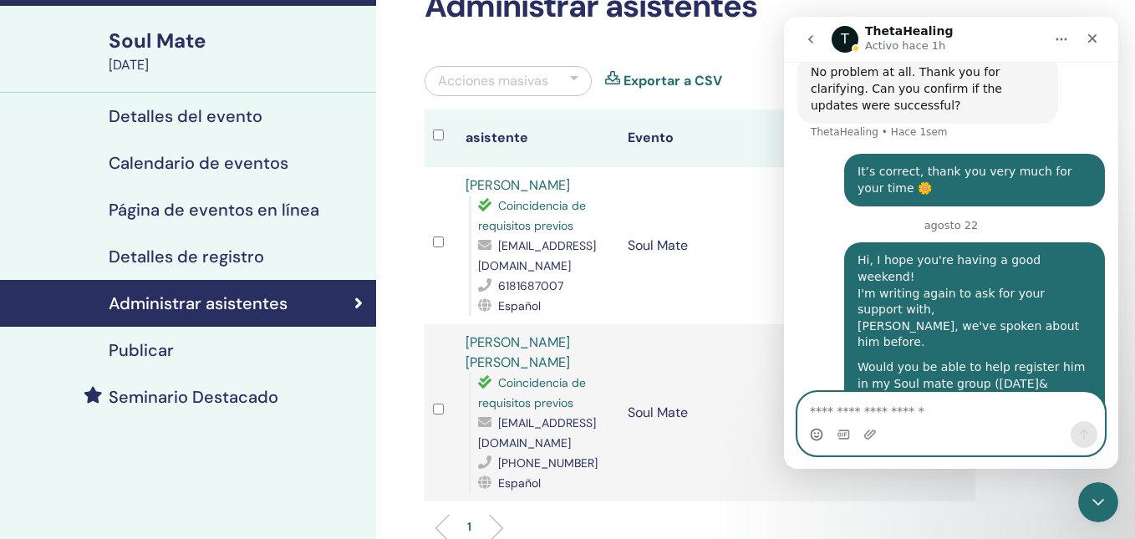
scroll to position [121, 0]
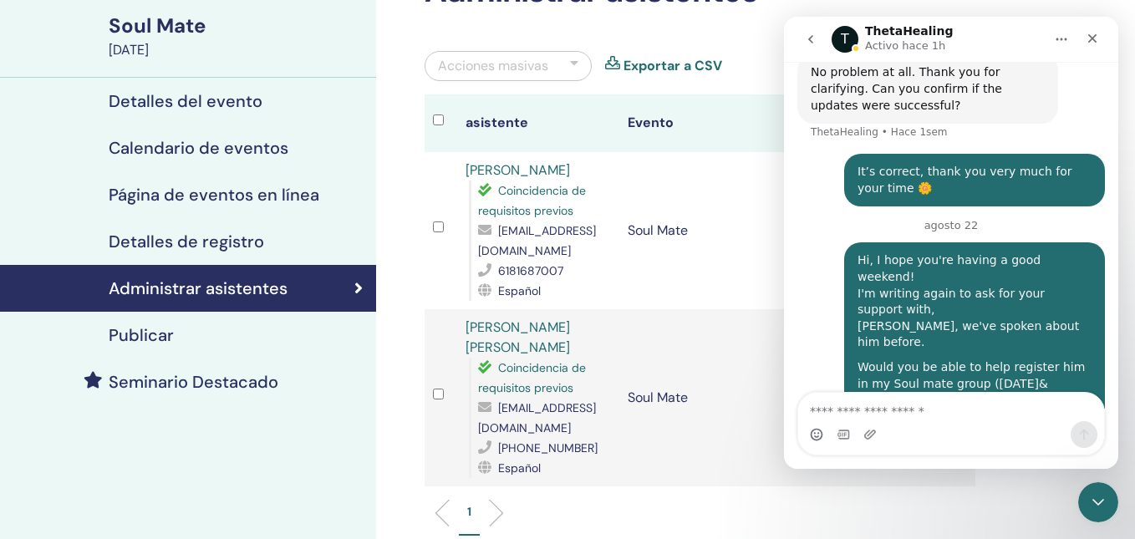
click at [189, 102] on h4 "Detalles del evento" at bounding box center [186, 101] width 154 height 20
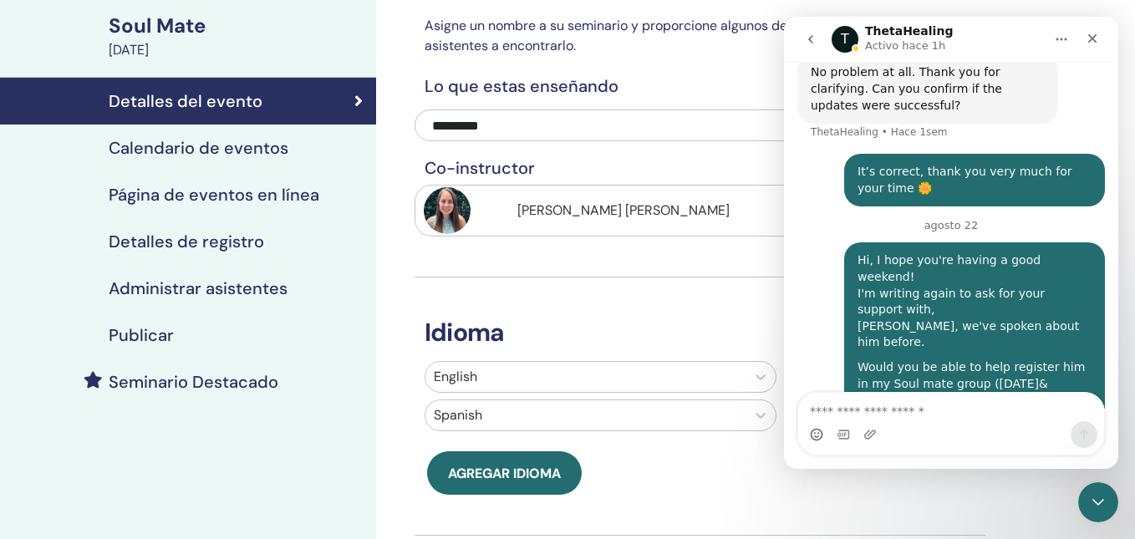
click at [276, 332] on div "Publicar" at bounding box center [187, 335] width 349 height 20
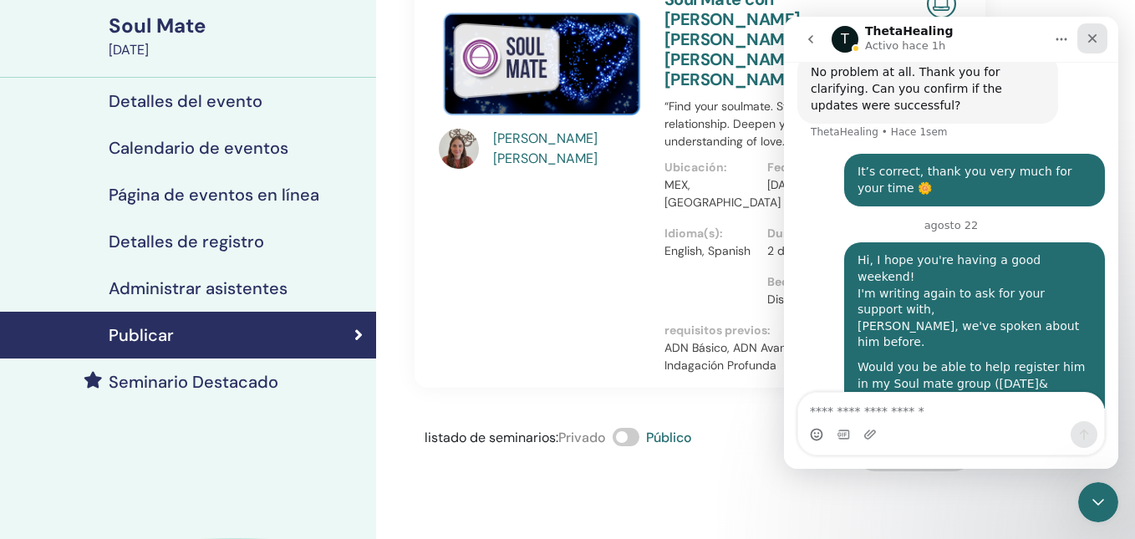
click at [1093, 32] on icon "Cerrar" at bounding box center [1092, 38] width 13 height 13
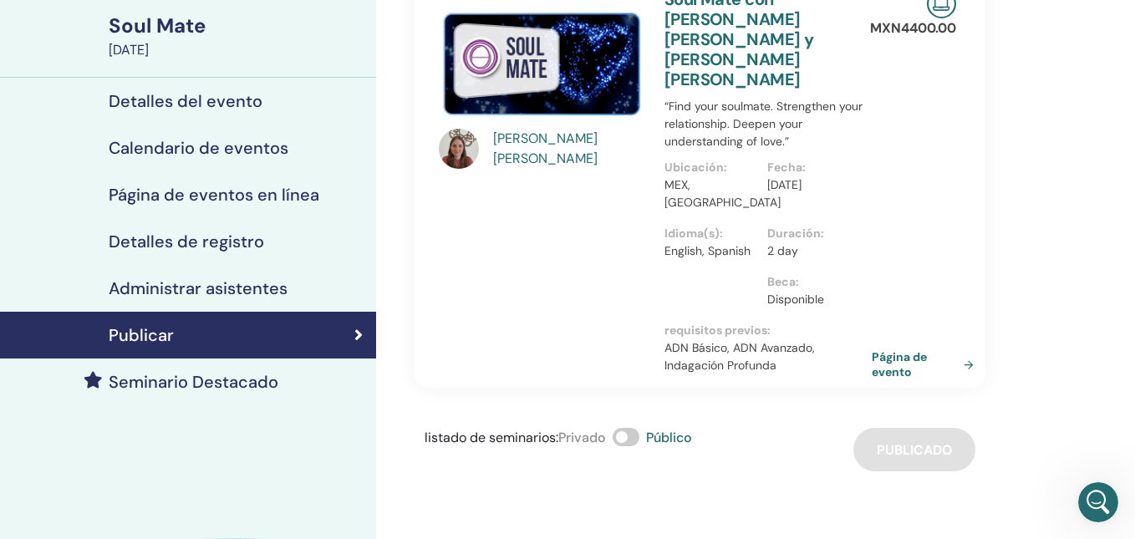
scroll to position [1725, 0]
click at [962, 349] on link "Página de evento" at bounding box center [926, 364] width 109 height 30
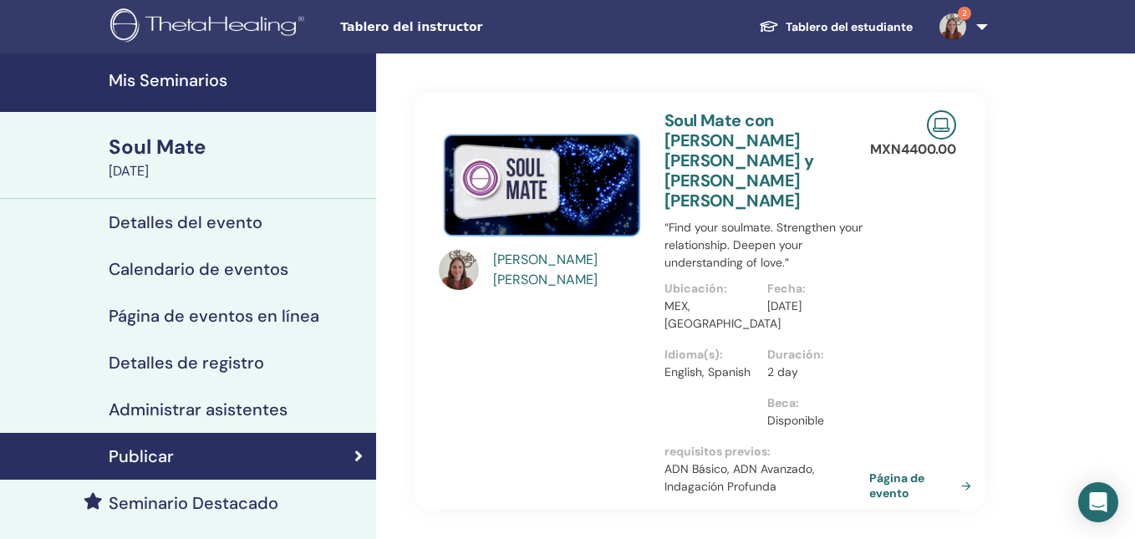
scroll to position [121, 0]
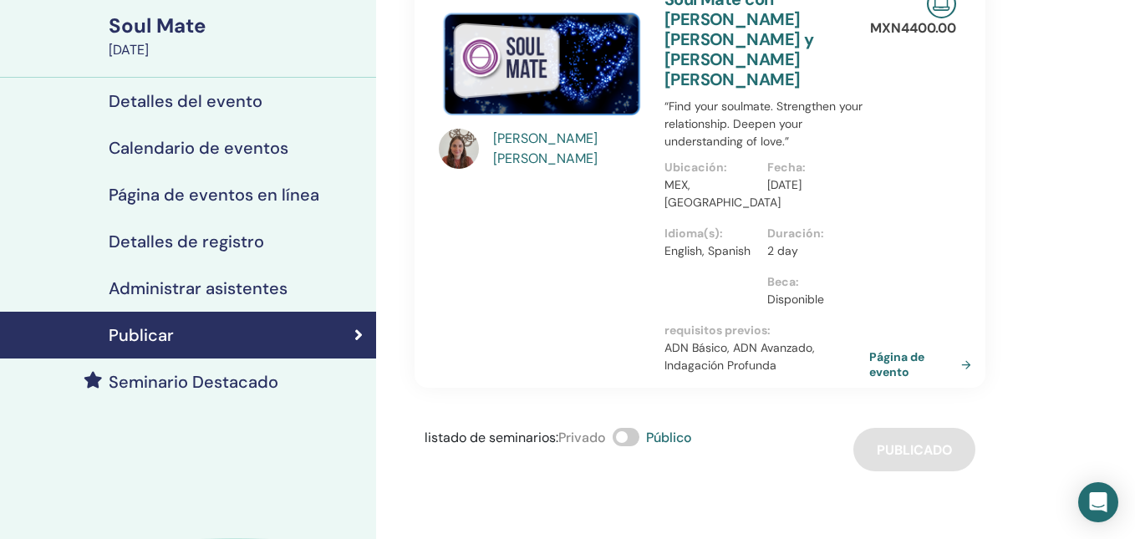
click at [312, 97] on div "Detalles del evento" at bounding box center [187, 101] width 349 height 20
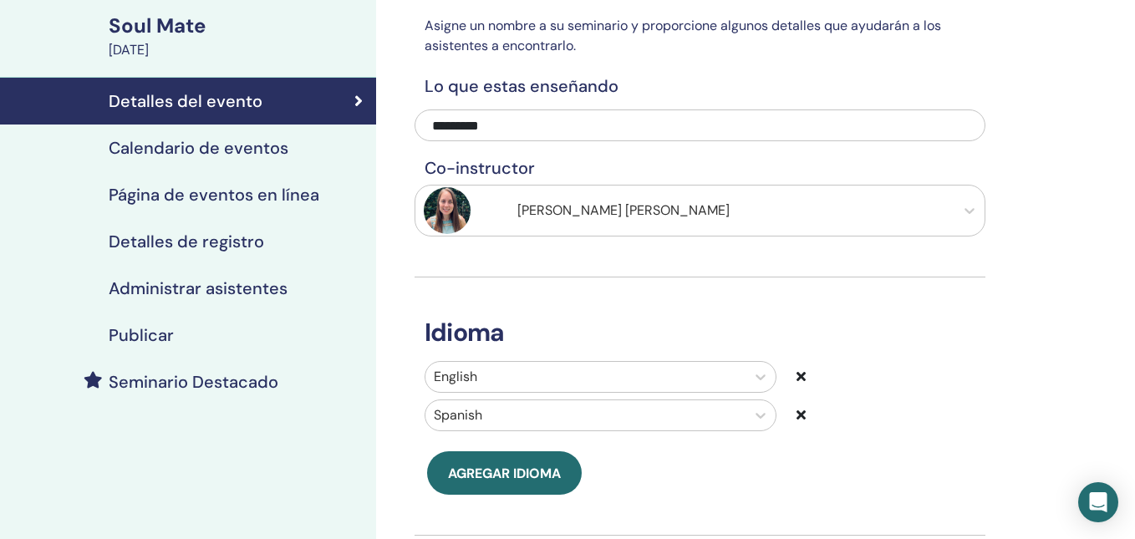
click at [326, 203] on div "Página de eventos en línea" at bounding box center [187, 195] width 349 height 20
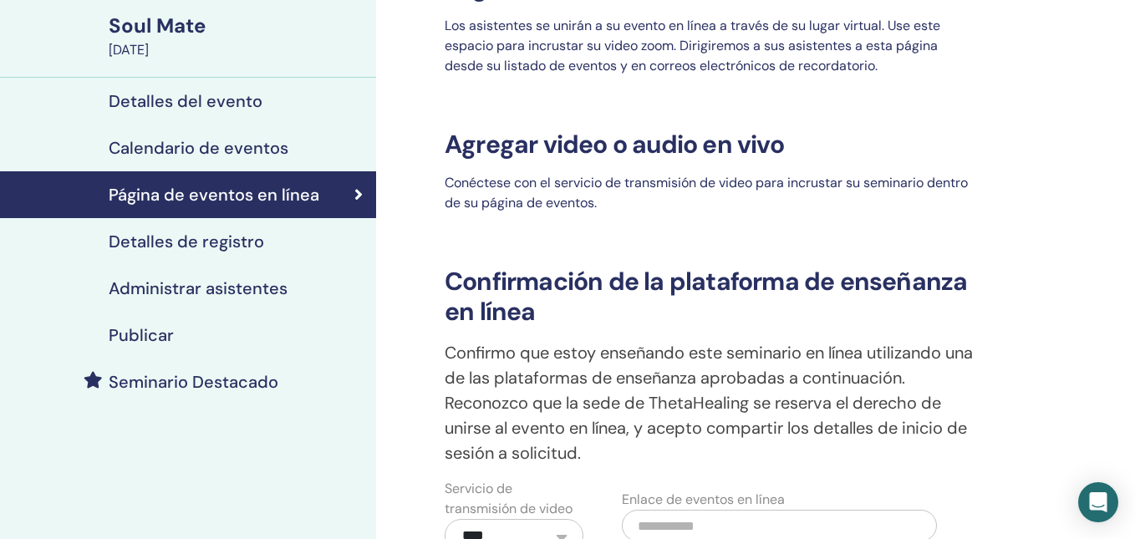
click at [329, 237] on div "Detalles de registro" at bounding box center [187, 242] width 349 height 20
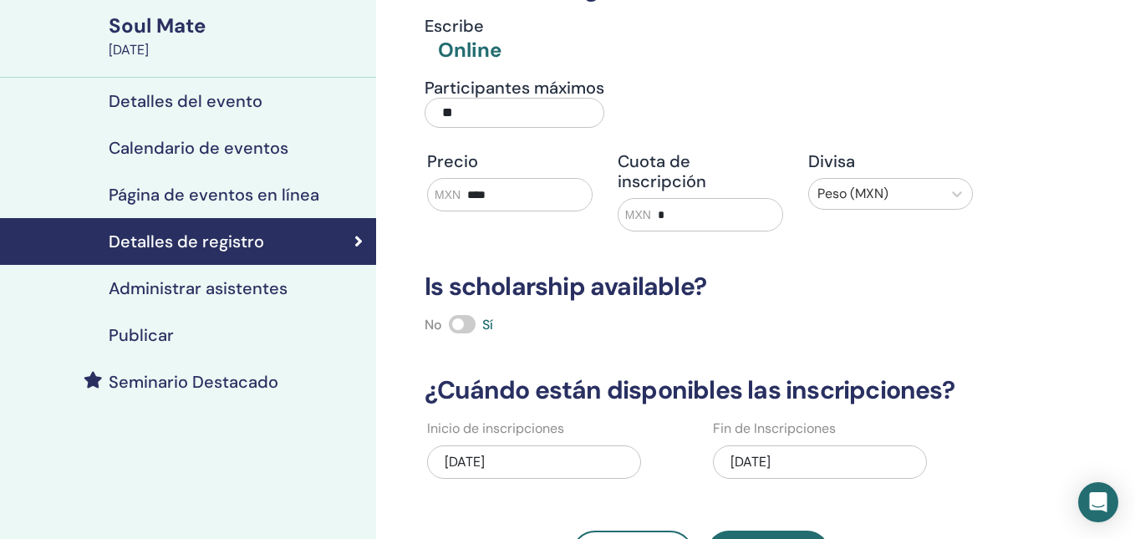
click at [453, 117] on input "**" at bounding box center [515, 113] width 180 height 30
type input "*"
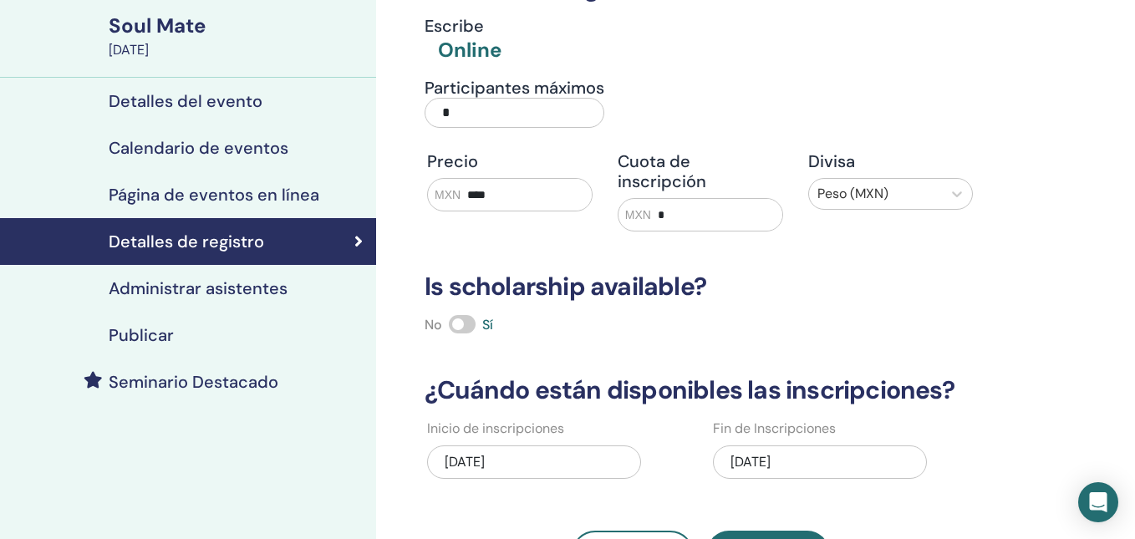
click at [297, 334] on div "Publicar" at bounding box center [187, 335] width 349 height 20
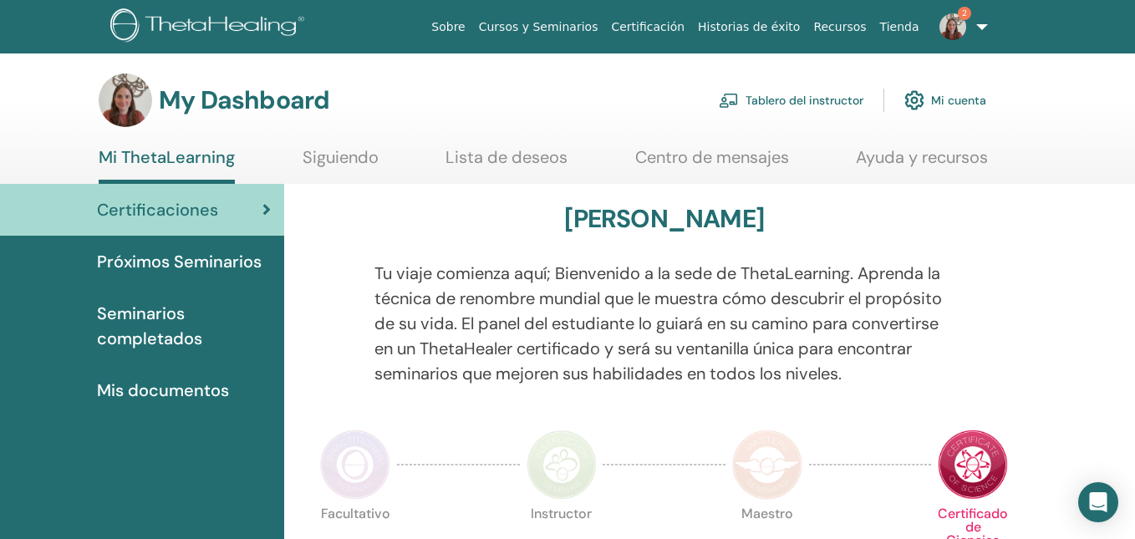
click at [847, 104] on link "Tablero del instructor" at bounding box center [791, 100] width 145 height 37
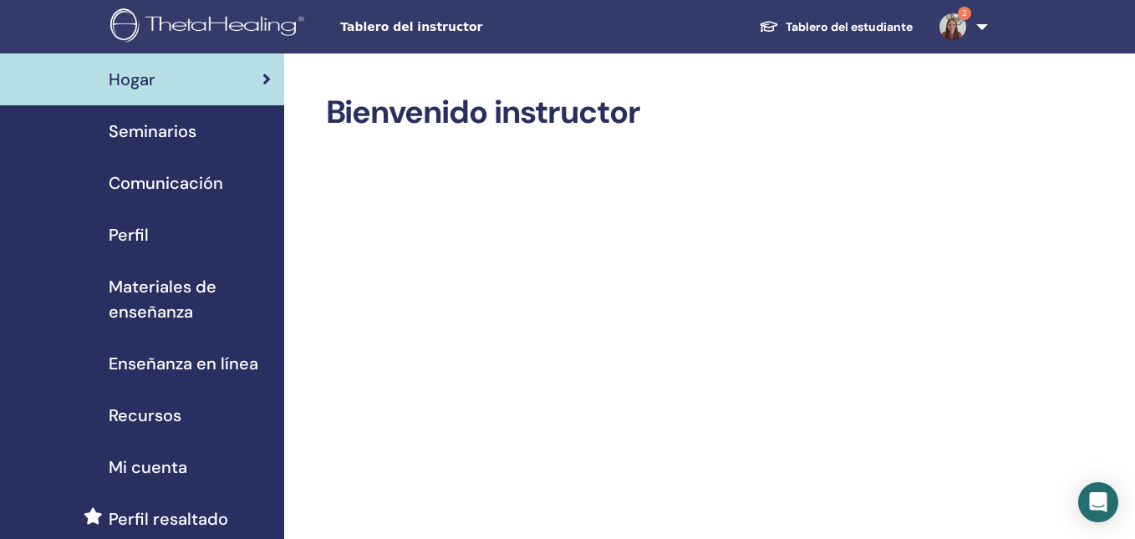
click at [951, 31] on img at bounding box center [953, 26] width 27 height 27
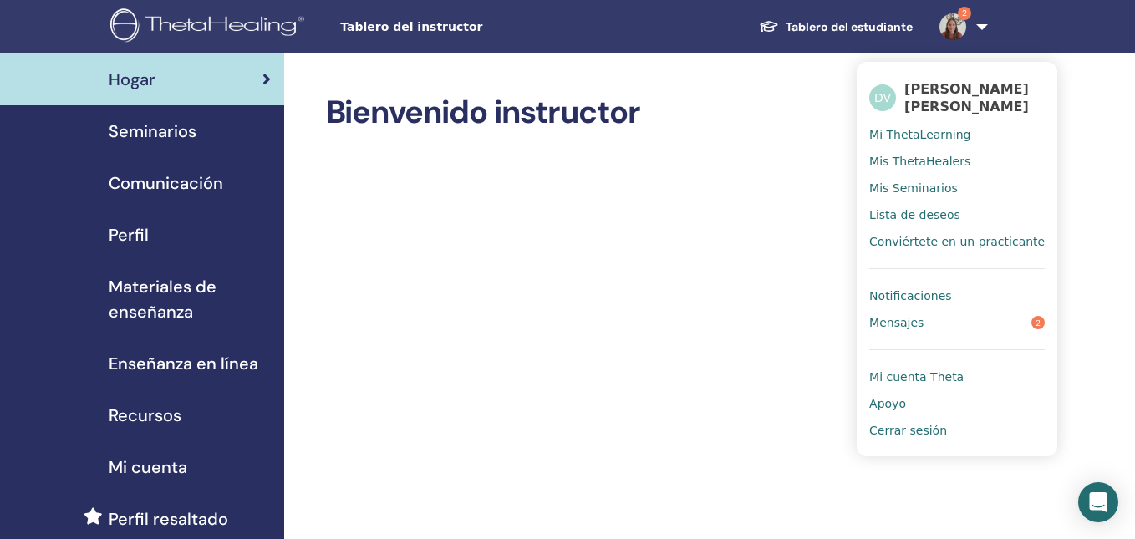
click at [910, 296] on span "Notificaciones" at bounding box center [910, 295] width 82 height 15
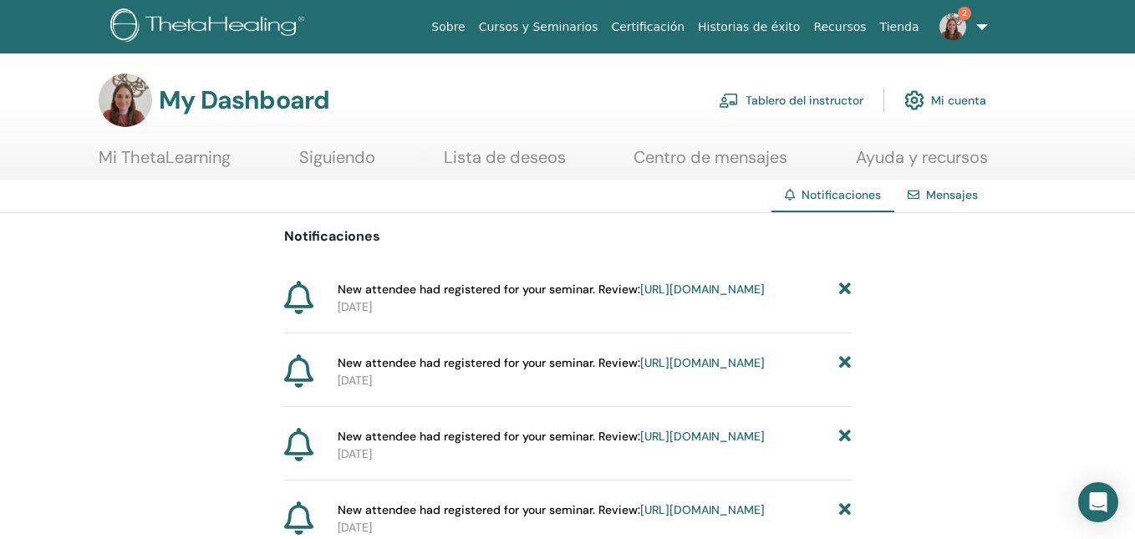
click at [818, 103] on link "Tablero del instructor" at bounding box center [791, 100] width 145 height 37
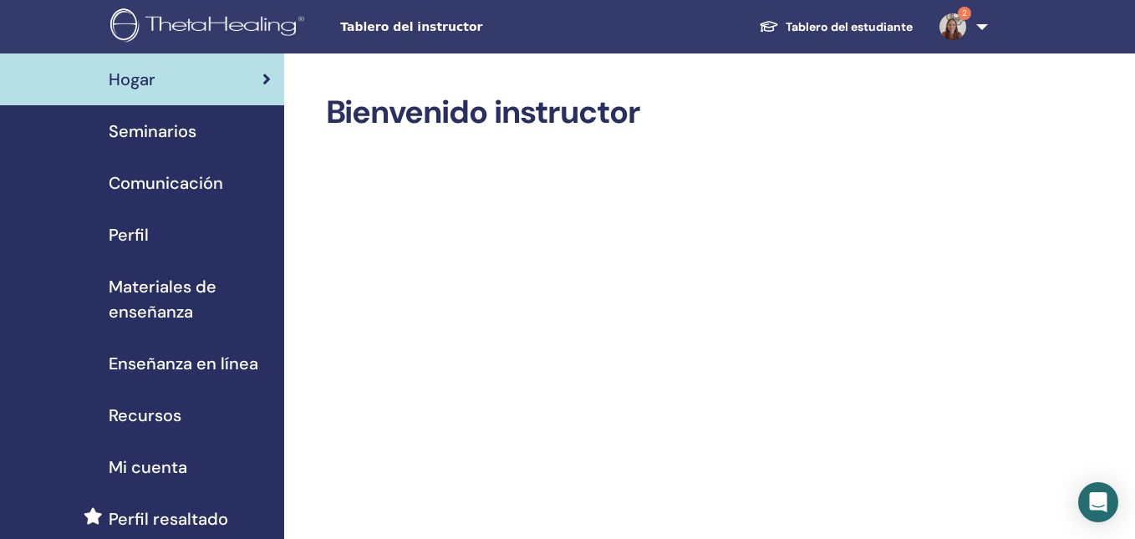
click at [954, 21] on img at bounding box center [953, 26] width 27 height 27
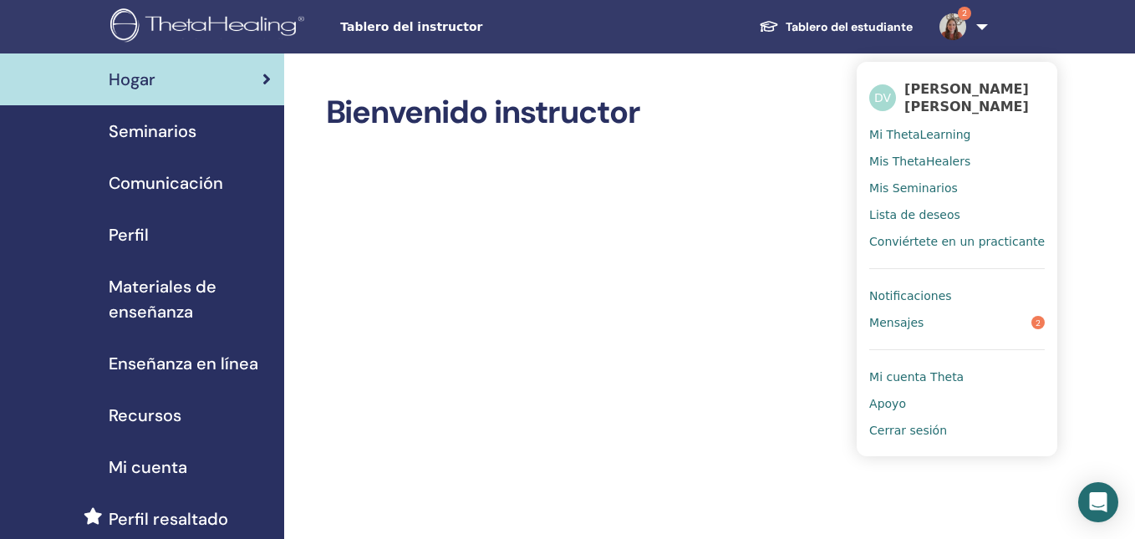
click at [950, 302] on link "Notificaciones" at bounding box center [957, 296] width 176 height 27
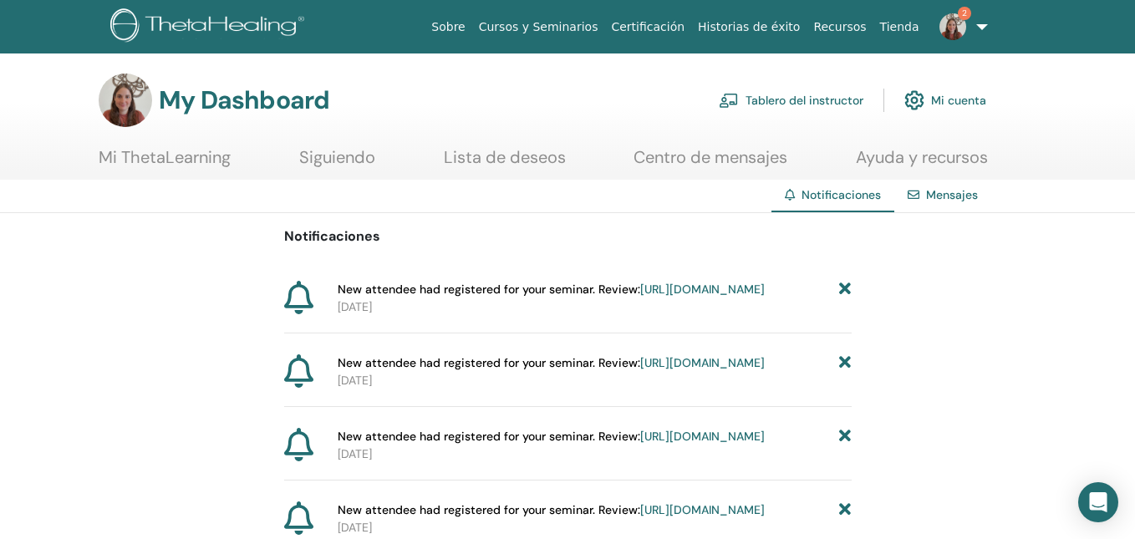
click at [684, 298] on span "New attendee had registered for your seminar. Review: https://member.thetaheali…" at bounding box center [551, 290] width 427 height 18
click at [674, 297] on link "https://member.thetahealing.com/instructor/seminar/360427/attendees" at bounding box center [702, 289] width 125 height 15
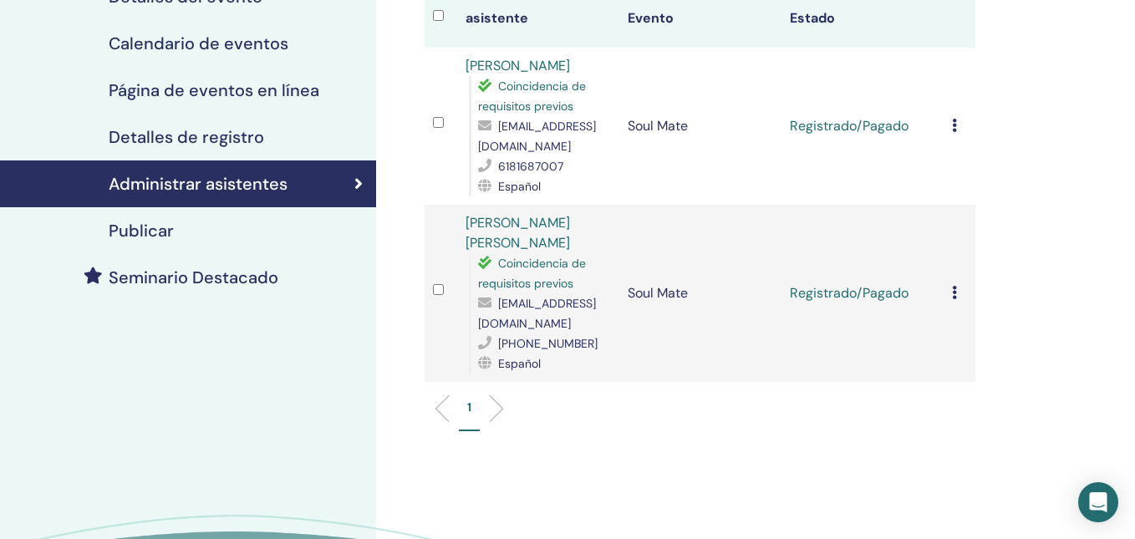
scroll to position [238, 0]
